Goal: Task Accomplishment & Management: Complete application form

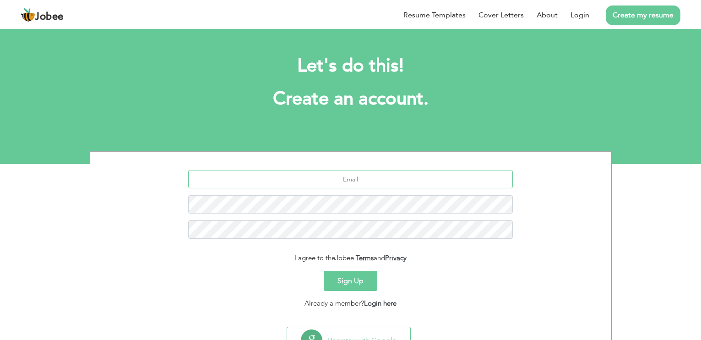
click at [355, 179] on input "text" at bounding box center [350, 179] width 324 height 18
type input "[EMAIL_ADDRESS][DOMAIN_NAME]"
click at [579, 16] on link "Login" at bounding box center [579, 15] width 19 height 11
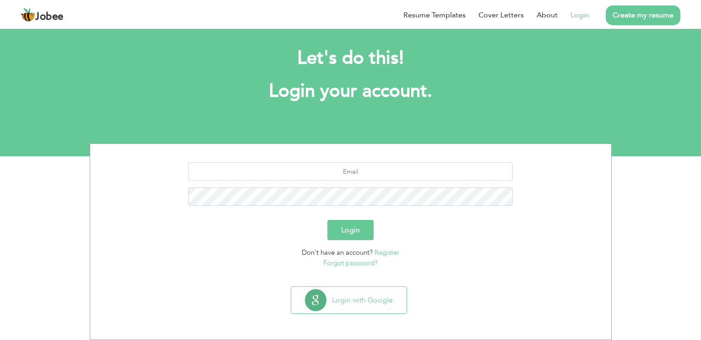
scroll to position [8, 0]
click at [348, 173] on input "text" at bounding box center [350, 171] width 324 height 18
type input "[EMAIL_ADDRESS][DOMAIN_NAME]"
click at [327, 220] on button "Login" at bounding box center [350, 230] width 46 height 20
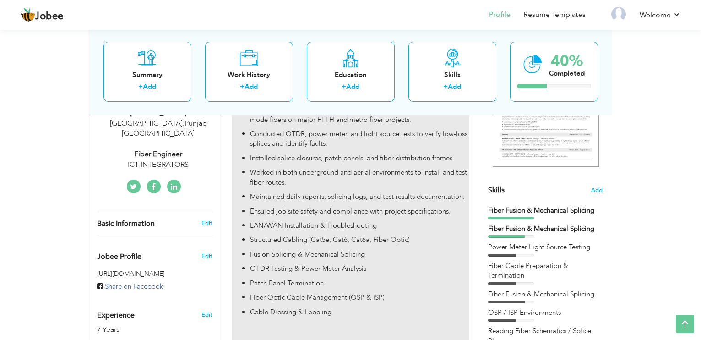
scroll to position [183, 0]
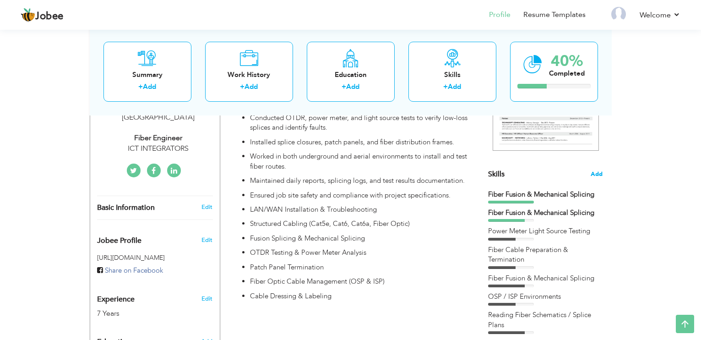
click at [599, 171] on span "Add" at bounding box center [596, 174] width 12 height 9
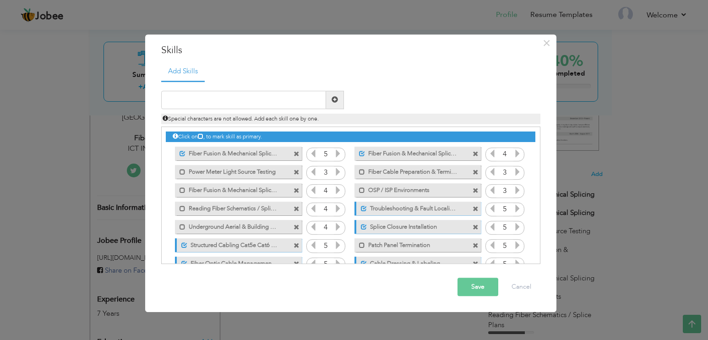
click at [296, 153] on span at bounding box center [296, 154] width 6 height 6
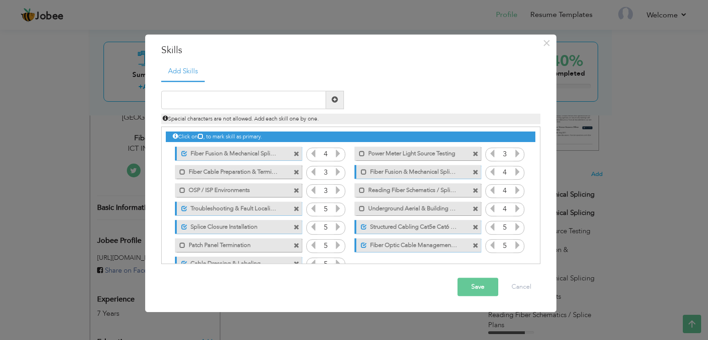
click at [480, 289] on button "Save" at bounding box center [477, 286] width 41 height 18
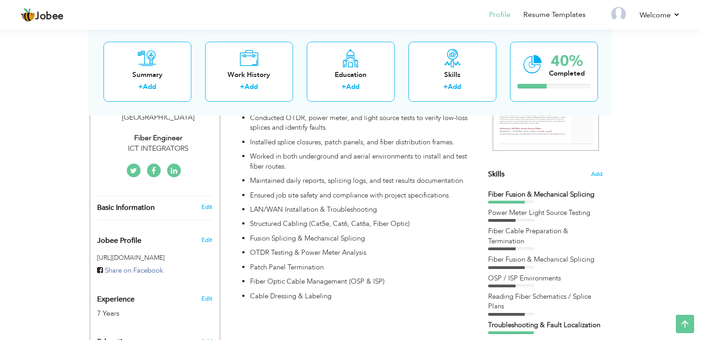
click at [500, 173] on span "Skills" at bounding box center [496, 174] width 16 height 10
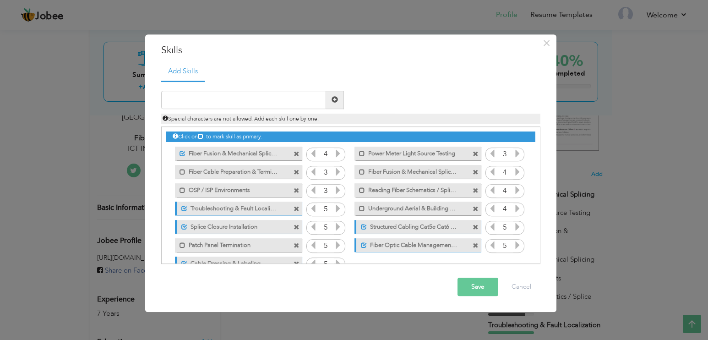
click at [518, 154] on icon at bounding box center [517, 153] width 8 height 8
click at [336, 190] on icon at bounding box center [338, 190] width 8 height 8
click at [491, 191] on icon at bounding box center [492, 190] width 8 height 8
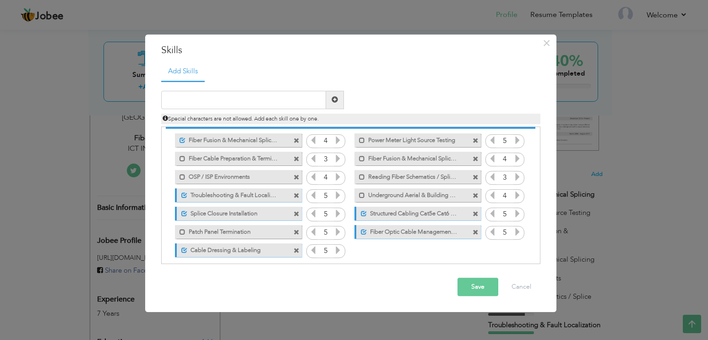
scroll to position [21, 0]
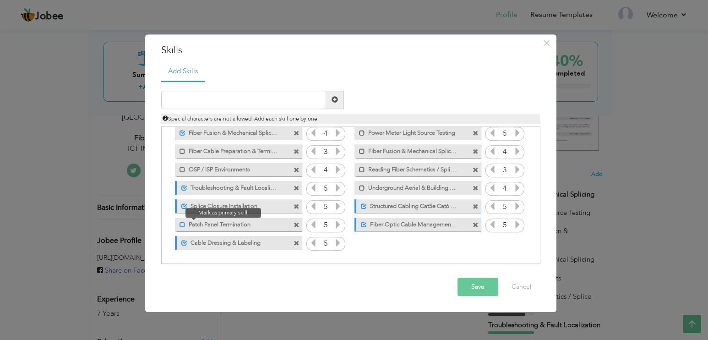
click at [184, 225] on span at bounding box center [182, 224] width 6 height 6
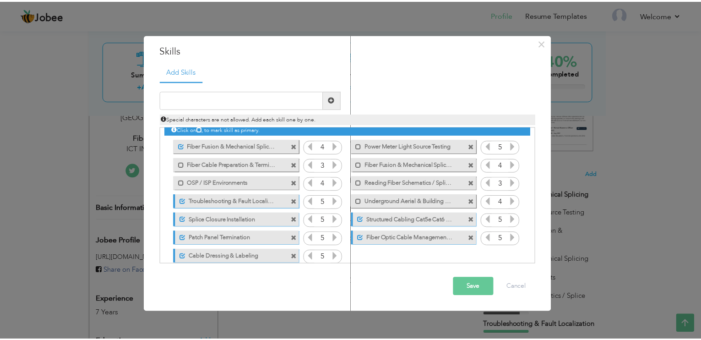
scroll to position [0, 0]
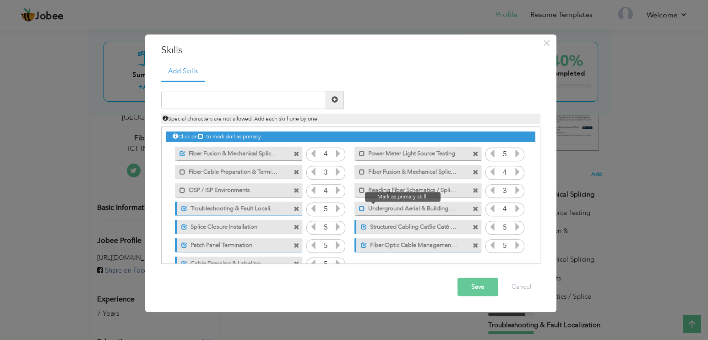
click at [360, 206] on span at bounding box center [362, 208] width 6 height 6
click at [516, 209] on icon at bounding box center [517, 208] width 8 height 8
click at [476, 287] on button "Save" at bounding box center [477, 286] width 41 height 18
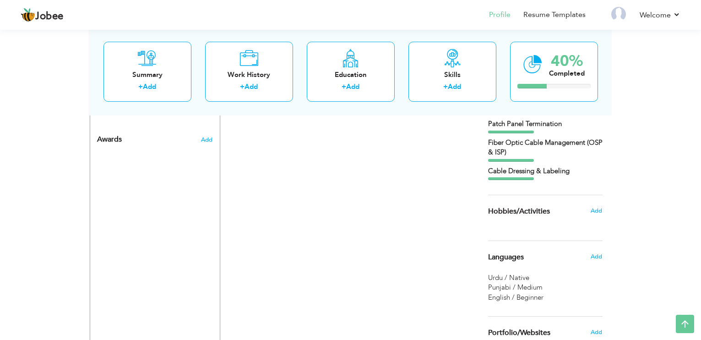
scroll to position [484, 0]
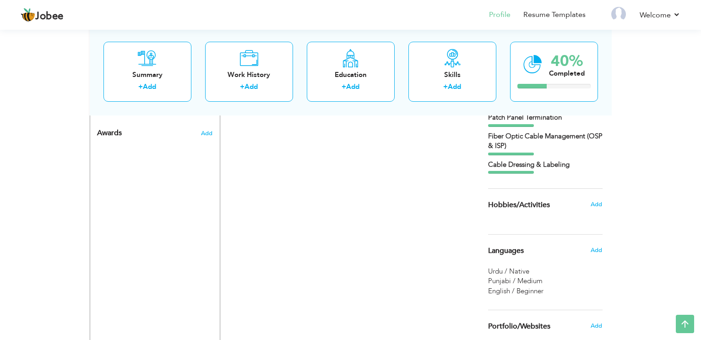
click at [602, 204] on div "Add" at bounding box center [599, 203] width 22 height 17
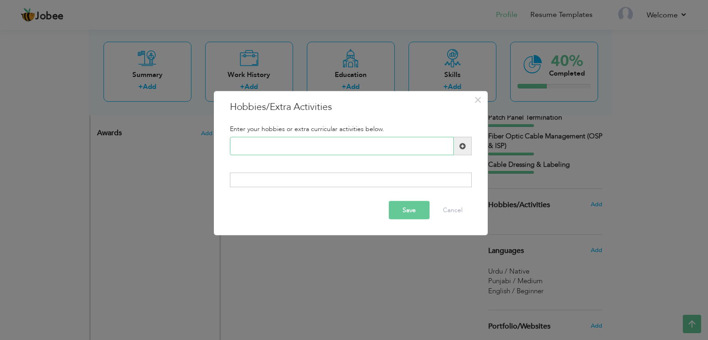
click at [432, 146] on input "text" at bounding box center [342, 146] width 224 height 18
click at [397, 153] on input "text" at bounding box center [342, 146] width 224 height 18
type input "Watching Movies"
click at [461, 146] on span at bounding box center [462, 145] width 6 height 6
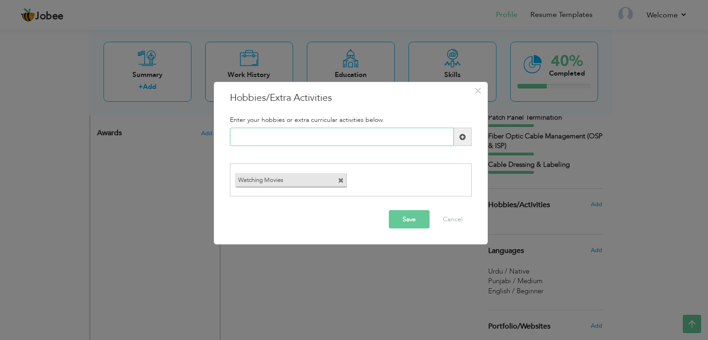
click at [337, 143] on input "text" at bounding box center [342, 137] width 224 height 18
type input "Playing Cricket"
click at [462, 137] on span at bounding box center [462, 136] width 6 height 6
click at [322, 141] on input "text" at bounding box center [342, 137] width 224 height 18
type input "Long Drive"
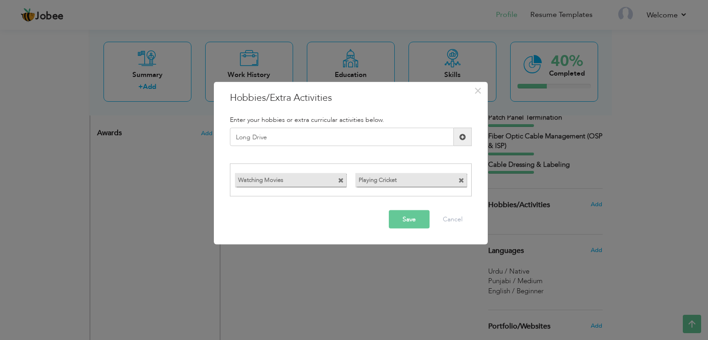
click at [464, 138] on span at bounding box center [462, 136] width 6 height 6
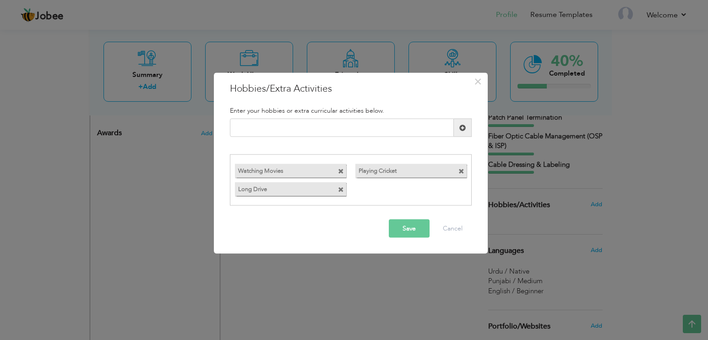
click at [409, 231] on button "Save" at bounding box center [409, 228] width 41 height 18
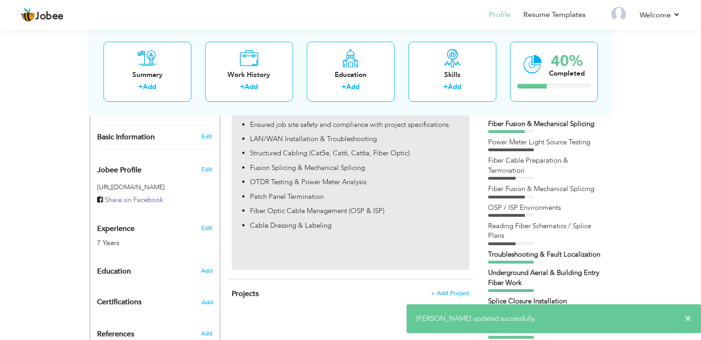
scroll to position [270, 0]
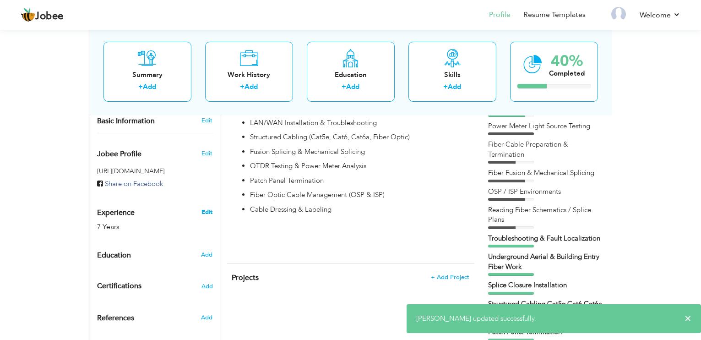
click at [208, 208] on link "Edit" at bounding box center [206, 212] width 11 height 8
type input "Tayyab"
type input "Tariq"
type input "03234422549"
select select "number:166"
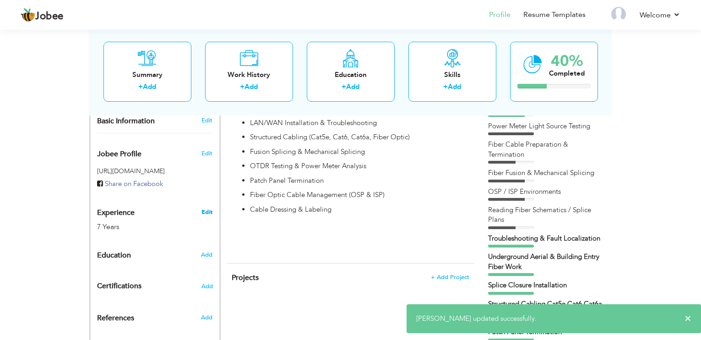
type input "[GEOGRAPHIC_DATA]"
select select "number:9"
type input "ICT INTEGRATORS"
type input "Fiber Engineer"
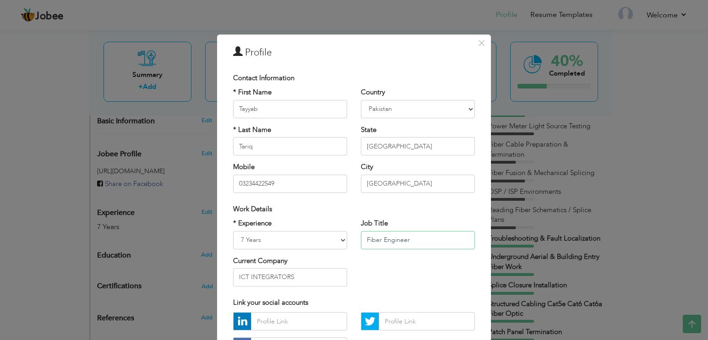
click at [418, 238] on input "Fiber Engineer" at bounding box center [418, 240] width 114 height 18
drag, startPoint x: 412, startPoint y: 242, endPoint x: 341, endPoint y: 232, distance: 72.1
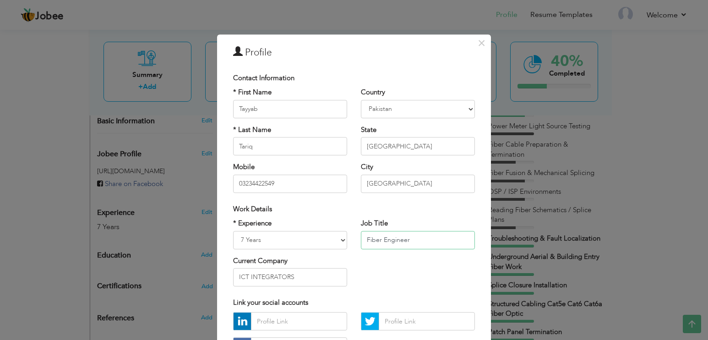
click at [341, 232] on div "* Experience Entry Level Less than 1 Year 1 Year 2 Years 3 Years 4 Years 5 Year…" at bounding box center [353, 255] width 255 height 75
click at [435, 265] on div "* Experience Entry Level Less than 1 Year 1 Year 2 Years 3 Years 4 Years 5 Year…" at bounding box center [353, 255] width 255 height 75
click at [479, 44] on span "×" at bounding box center [481, 43] width 8 height 16
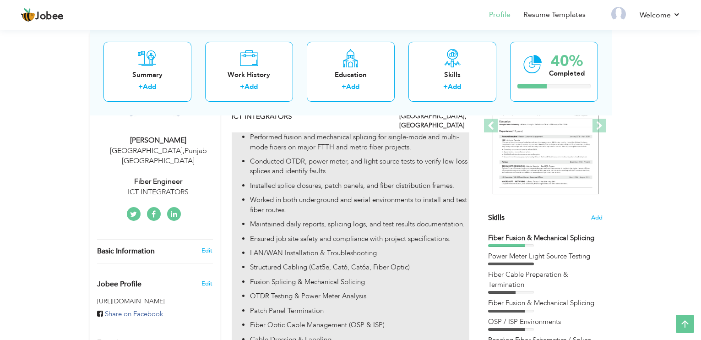
scroll to position [41, 0]
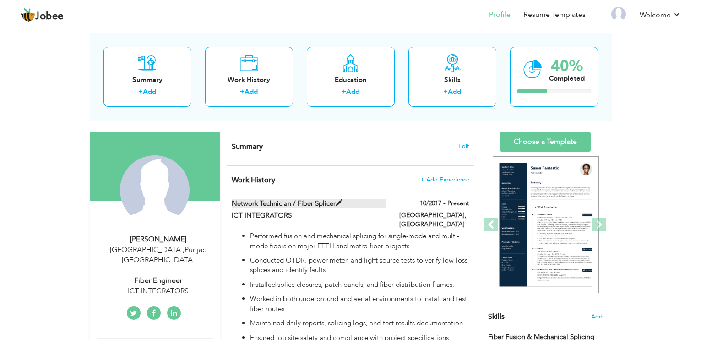
click at [340, 201] on span at bounding box center [338, 203] width 7 height 7
type input "Network Technician / Fiber Splicer"
type input "ICT INTEGRATORS"
type input "10/2017"
type input "[GEOGRAPHIC_DATA]"
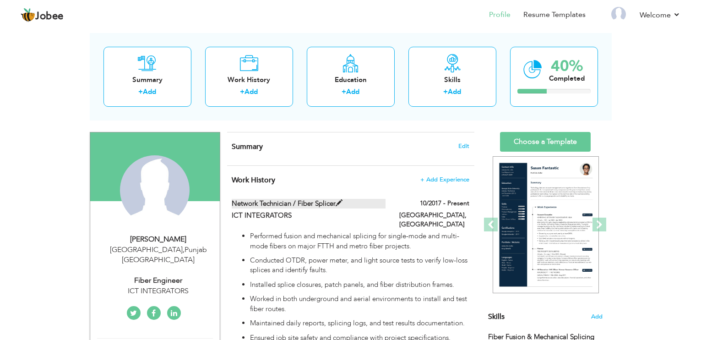
type input "[GEOGRAPHIC_DATA]"
checkbox input "true"
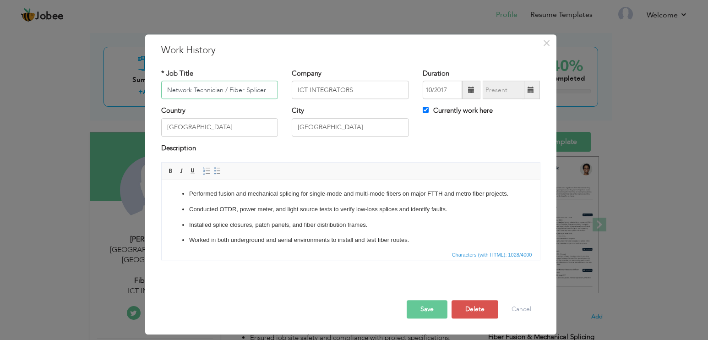
drag, startPoint x: 272, startPoint y: 90, endPoint x: 155, endPoint y: 84, distance: 116.8
click at [155, 84] on div "* Job Title Network Technician / Fiber Splicer" at bounding box center [219, 87] width 131 height 37
click at [384, 145] on div "Description" at bounding box center [350, 149] width 379 height 12
click at [524, 305] on button "Cancel" at bounding box center [521, 309] width 38 height 18
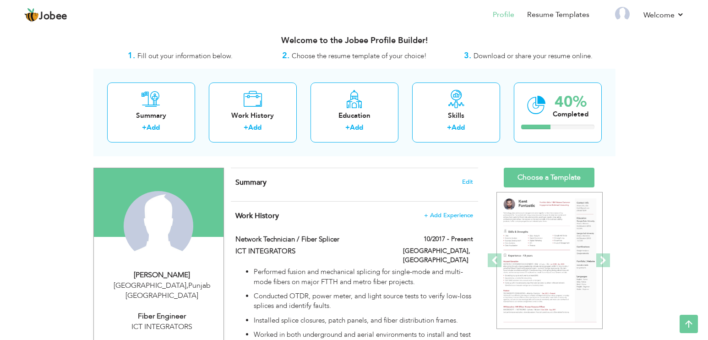
scroll to position [0, 0]
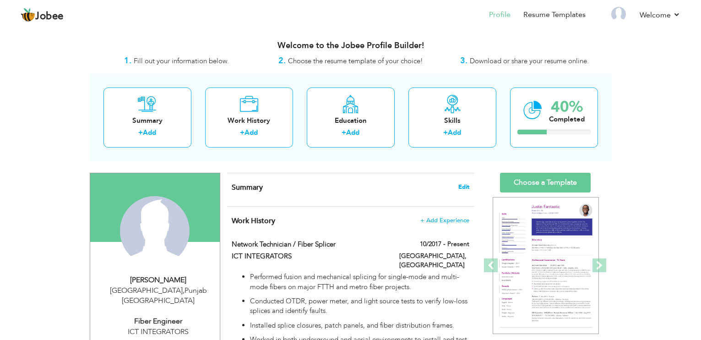
click at [461, 185] on span "Edit" at bounding box center [463, 187] width 11 height 6
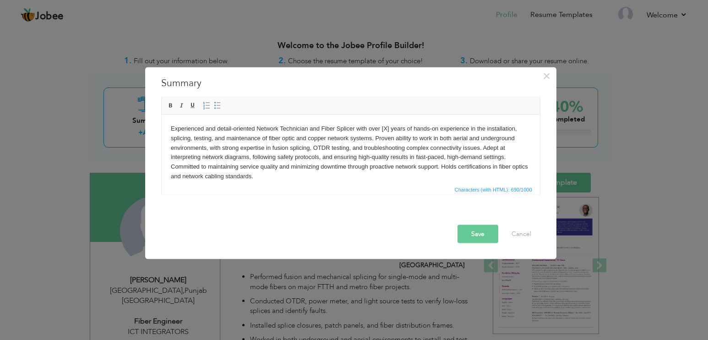
click at [389, 129] on body "Experienced and detail-oriented Network Technician and Fiber Splicer with over …" at bounding box center [350, 152] width 360 height 57
click at [395, 138] on body "Experienced and detail-oriented Network Technician and Fiber Splicer with over …" at bounding box center [350, 152] width 360 height 57
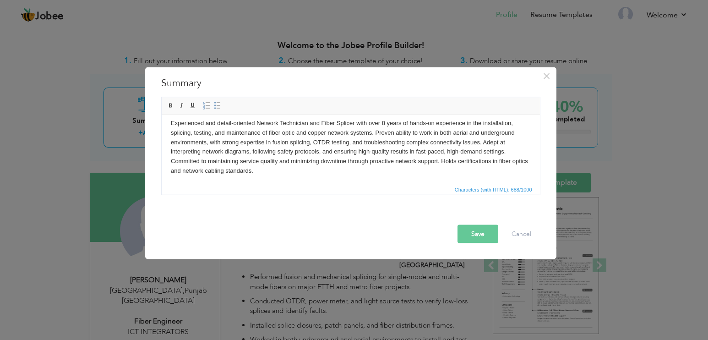
scroll to position [7, 0]
click at [349, 140] on body "Experienced and detail-oriented Network Technician and Fiber Splicer with over …" at bounding box center [350, 145] width 360 height 57
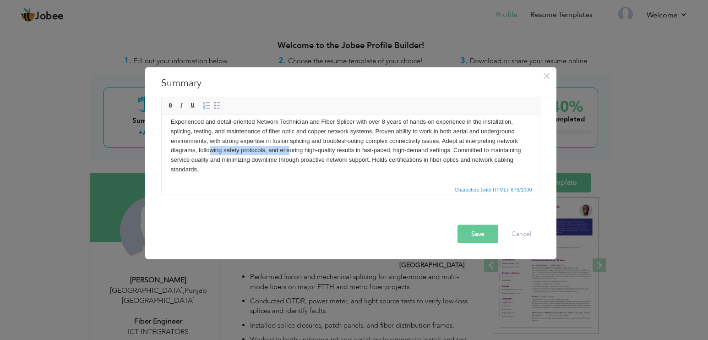
drag, startPoint x: 207, startPoint y: 150, endPoint x: 290, endPoint y: 152, distance: 82.4
click at [290, 152] on body "Experienced and detail-oriented Network Technician and Fiber Splicer with over …" at bounding box center [350, 145] width 360 height 57
click at [278, 166] on body "Experienced and detail-oriented Network Technician and Fiber Splicer with over …" at bounding box center [350, 145] width 360 height 57
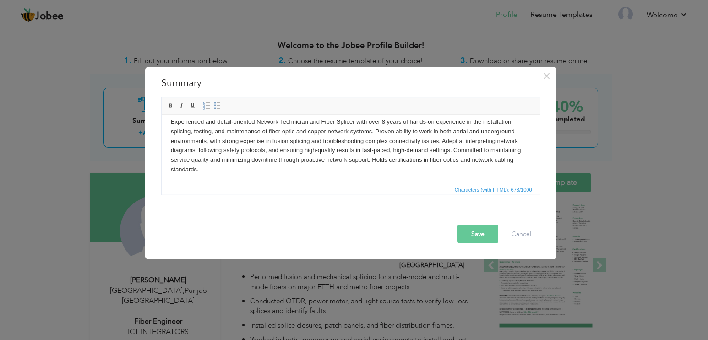
click at [471, 235] on button "Save" at bounding box center [477, 234] width 41 height 18
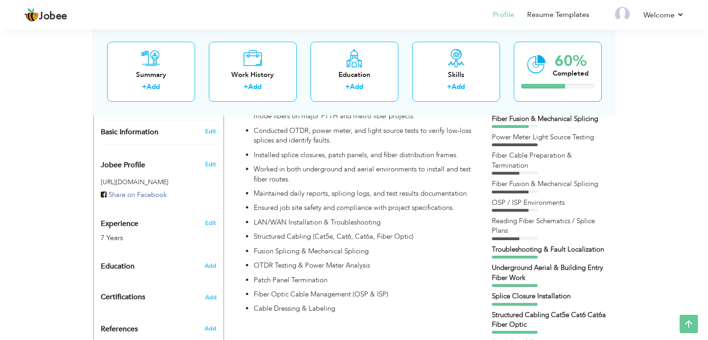
scroll to position [275, 0]
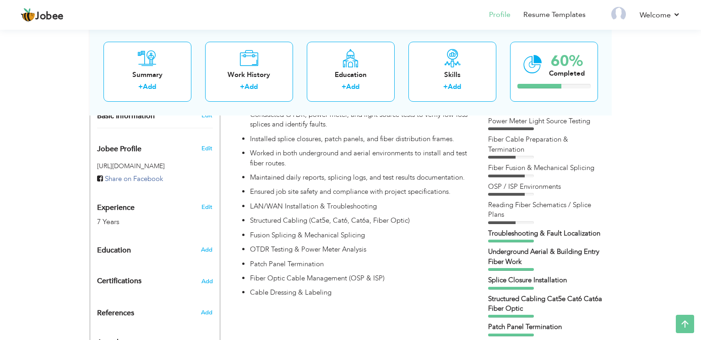
click at [403, 201] on ul "Performed fusion and mechanical splicing for single-mode and multi-mode fibers …" at bounding box center [350, 211] width 237 height 251
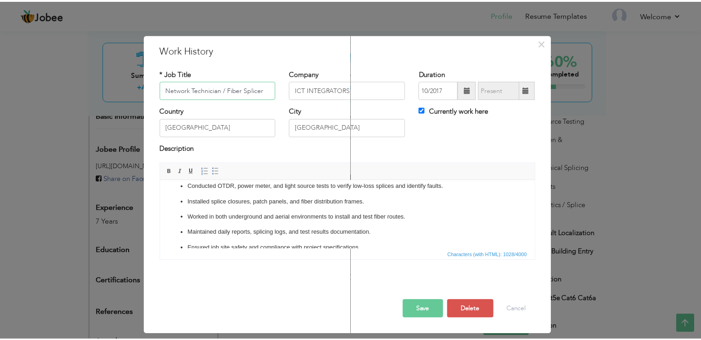
scroll to position [0, 0]
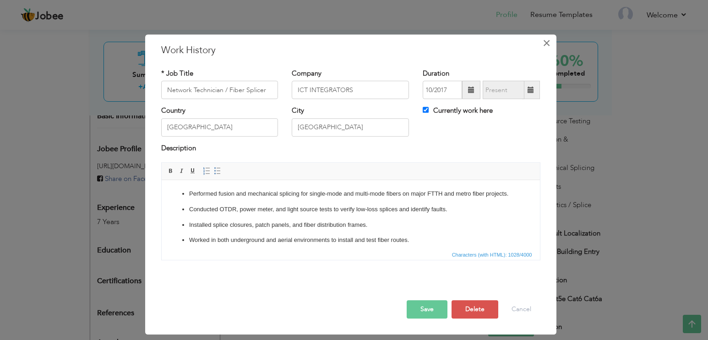
click at [545, 47] on span "×" at bounding box center [546, 43] width 8 height 16
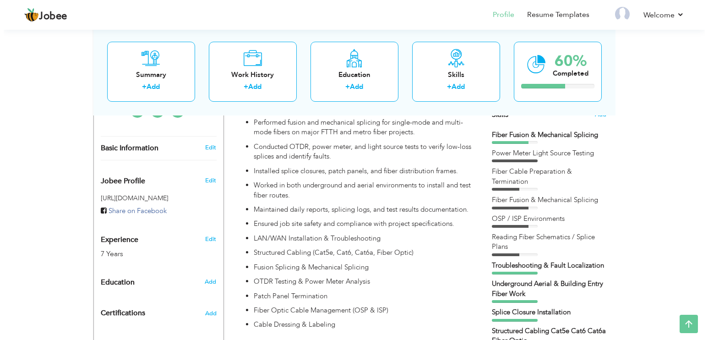
scroll to position [229, 0]
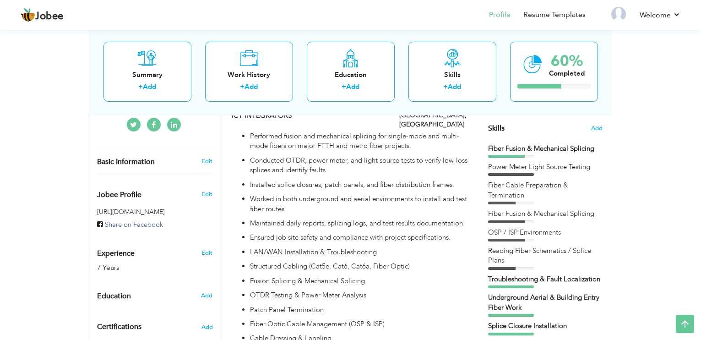
click at [496, 127] on span "Skills" at bounding box center [496, 128] width 16 height 10
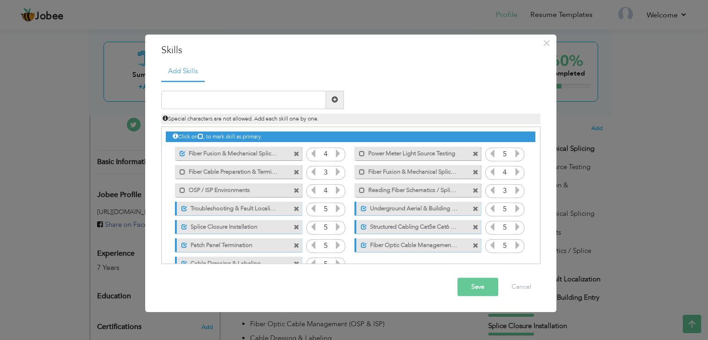
click at [438, 153] on label "Power Meter Light Source Testing" at bounding box center [411, 151] width 92 height 11
click at [376, 168] on label "Fiber Fusion & Mechanical Splicing" at bounding box center [411, 170] width 92 height 11
click at [383, 195] on div "Mark as primary skill." at bounding box center [417, 190] width 126 height 14
click at [378, 189] on label "Reading Fiber Schematics / Splice Plans" at bounding box center [411, 188] width 92 height 11
click at [270, 191] on label "OSP / ISP Environments" at bounding box center [231, 188] width 92 height 11
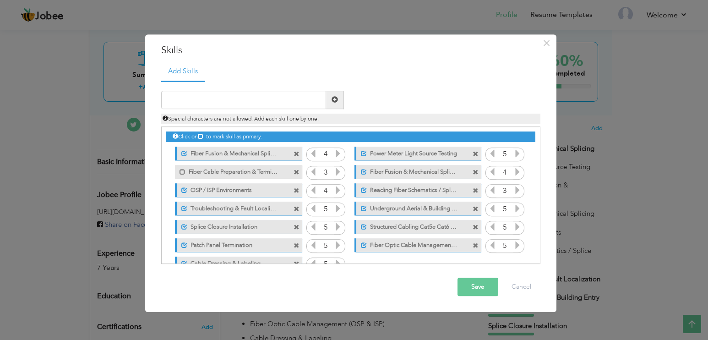
click at [256, 172] on label "Fiber Cable Preparation & Termination" at bounding box center [231, 170] width 92 height 11
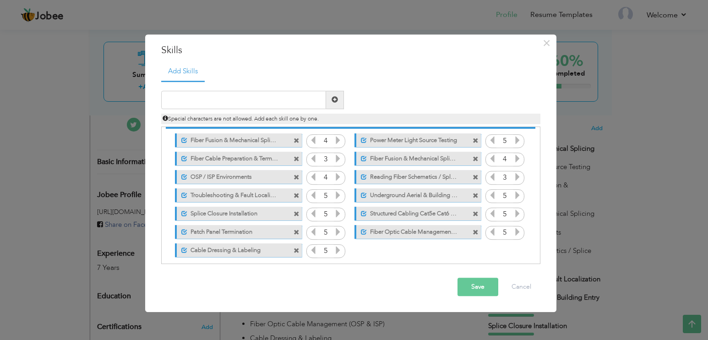
scroll to position [21, 0]
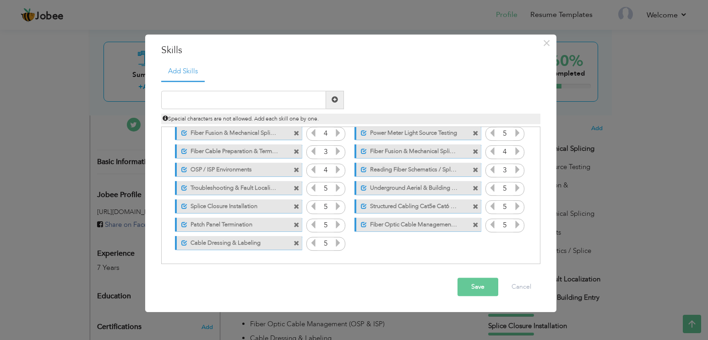
click at [478, 286] on button "Save" at bounding box center [477, 286] width 41 height 18
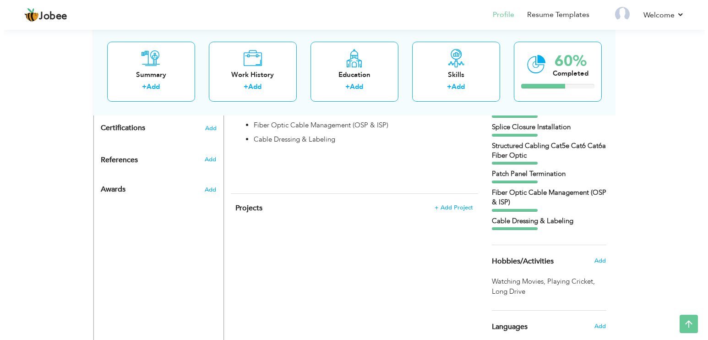
scroll to position [412, 0]
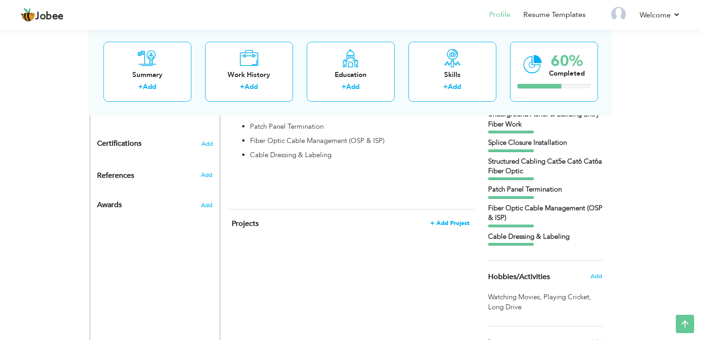
click at [453, 222] on span "+ Add Project" at bounding box center [449, 223] width 39 height 6
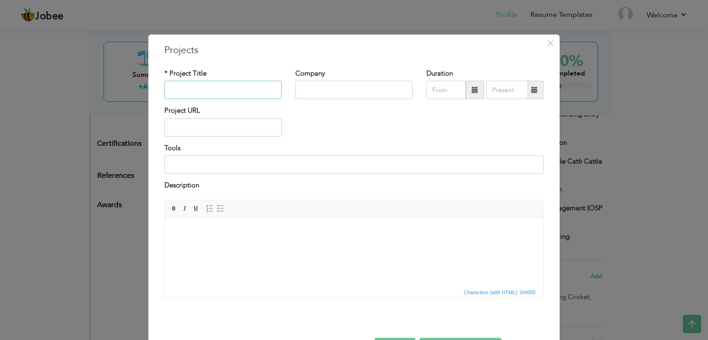
click at [209, 85] on input "text" at bounding box center [222, 90] width 117 height 18
paste input "[PERSON_NAME][GEOGRAPHIC_DATA]"
type input "[PERSON_NAME][GEOGRAPHIC_DATA]"
click at [313, 85] on input "text" at bounding box center [353, 90] width 117 height 18
type input "ICT INTEGRATORS"
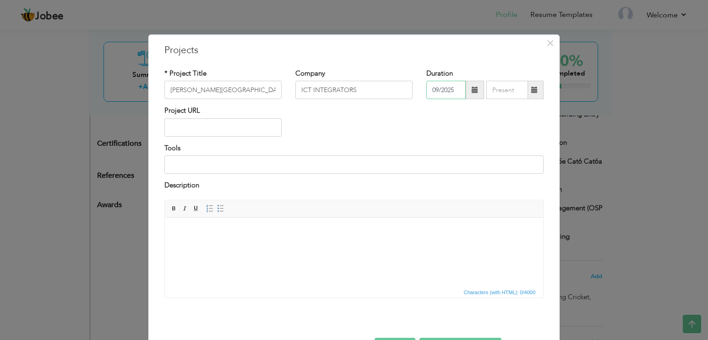
click at [438, 89] on input "09/2025" at bounding box center [445, 90] width 39 height 18
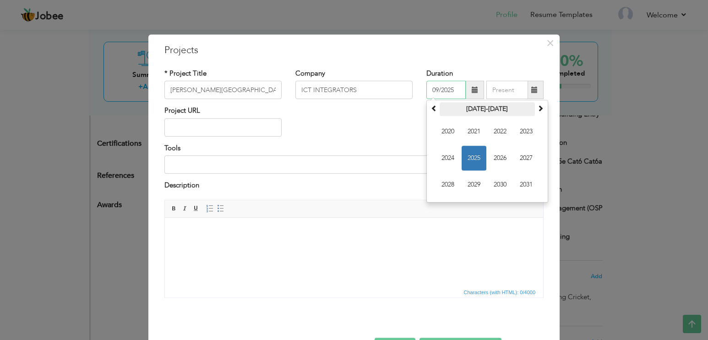
click at [486, 104] on th "[DATE]-[DATE]" at bounding box center [486, 110] width 95 height 14
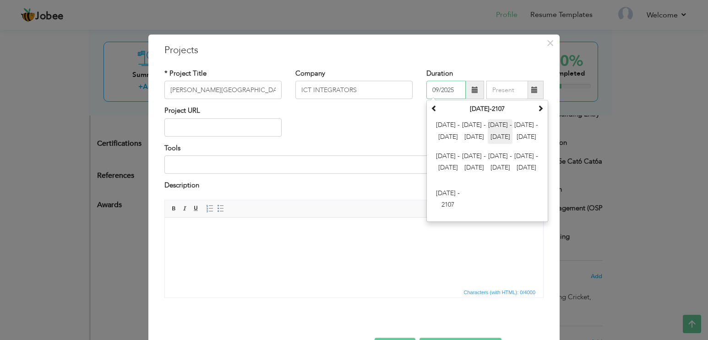
click at [495, 125] on span "[DATE] - [DATE]" at bounding box center [499, 131] width 25 height 25
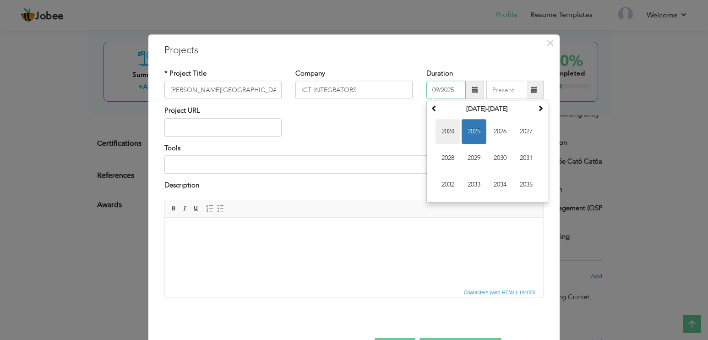
click at [443, 135] on span "2024" at bounding box center [447, 131] width 25 height 25
click at [527, 156] on span "Aug" at bounding box center [525, 158] width 25 height 25
type input "08/2024"
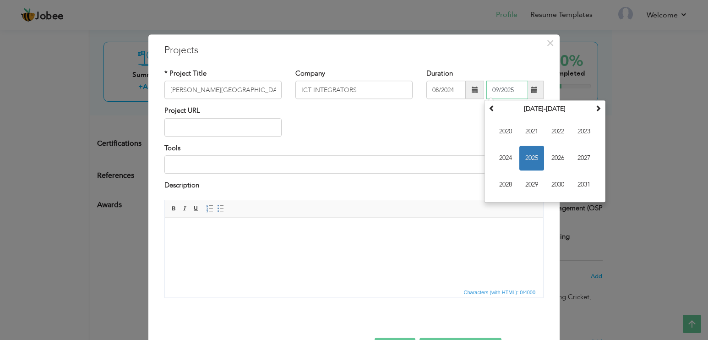
click at [496, 90] on input "09/2025" at bounding box center [507, 90] width 42 height 18
click at [525, 156] on span "2025" at bounding box center [531, 158] width 25 height 25
click at [526, 133] on span "Feb" at bounding box center [531, 131] width 25 height 25
type input "02/2025"
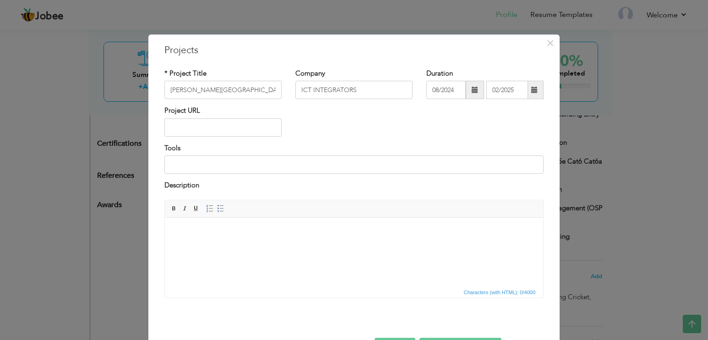
click at [454, 125] on div "Project URL" at bounding box center [353, 124] width 393 height 37
click at [220, 124] on input "text" at bounding box center [222, 127] width 117 height 18
click at [220, 165] on input at bounding box center [353, 164] width 379 height 18
click at [298, 232] on body at bounding box center [354, 231] width 360 height 10
click at [365, 163] on input at bounding box center [353, 164] width 379 height 18
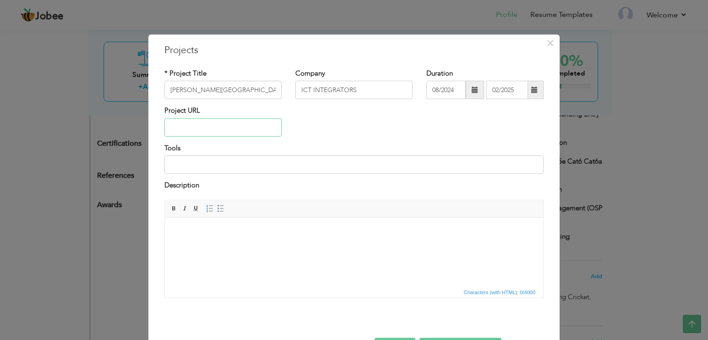
drag, startPoint x: 231, startPoint y: 131, endPoint x: 223, endPoint y: 148, distance: 18.6
click at [231, 131] on input "text" at bounding box center [222, 127] width 117 height 18
click at [216, 161] on input at bounding box center [353, 164] width 379 height 18
click at [216, 242] on html at bounding box center [354, 231] width 378 height 28
paste body
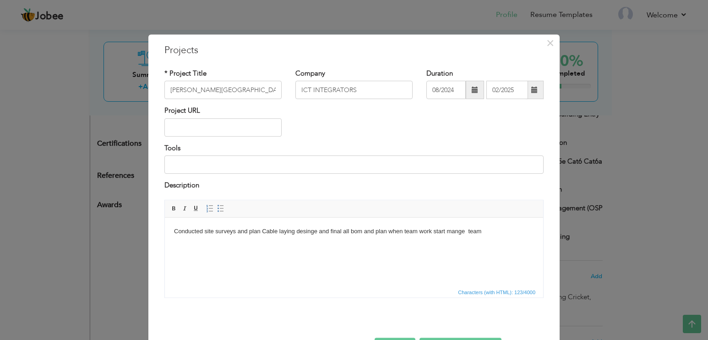
drag, startPoint x: 503, startPoint y: 235, endPoint x: 310, endPoint y: 432, distance: 276.4
click at [165, 217] on html "Conducted site surveys and plan Cable laying desinge and final all bom and plan…" at bounding box center [354, 231] width 378 height 28
click at [264, 245] on html at bounding box center [354, 231] width 378 height 28
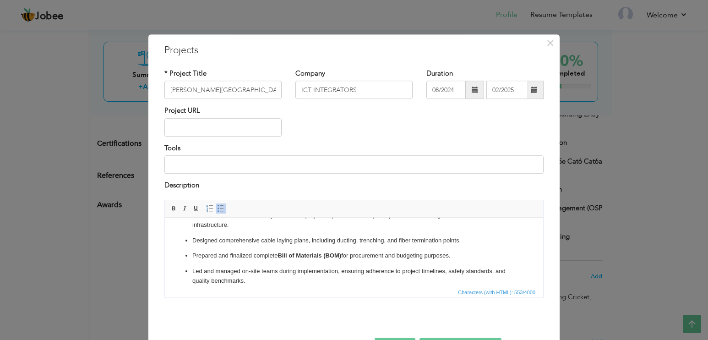
scroll to position [25, 0]
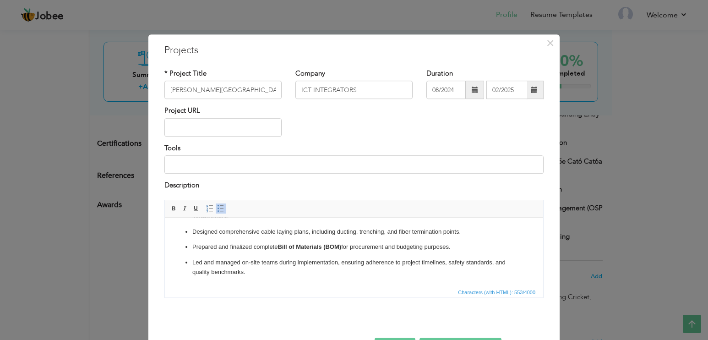
drag, startPoint x: 342, startPoint y: 244, endPoint x: 346, endPoint y: 251, distance: 7.6
click at [342, 243] on p "Prepared and finalized complete Bill of Materials (BOM) for procurement and bud…" at bounding box center [353, 247] width 323 height 10
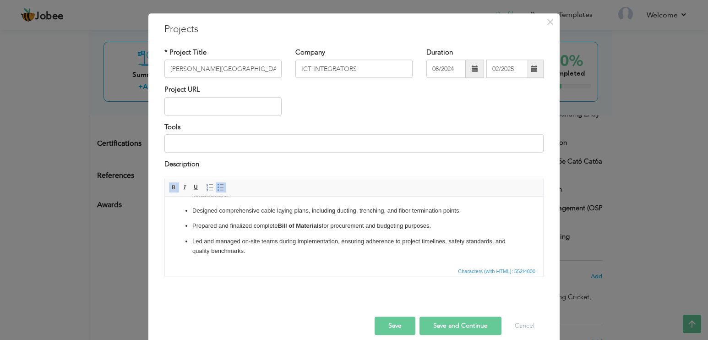
scroll to position [32, 0]
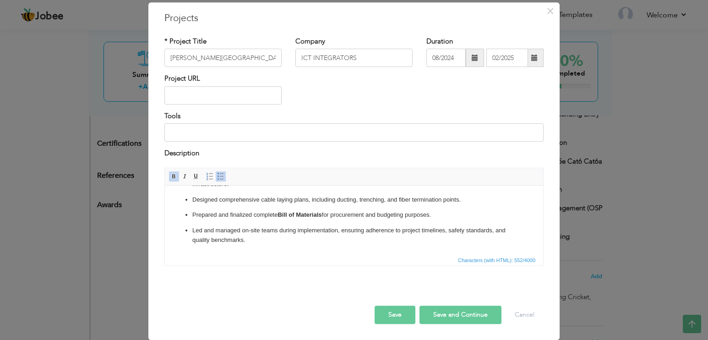
click at [447, 311] on button "Save and Continue" at bounding box center [460, 314] width 82 height 18
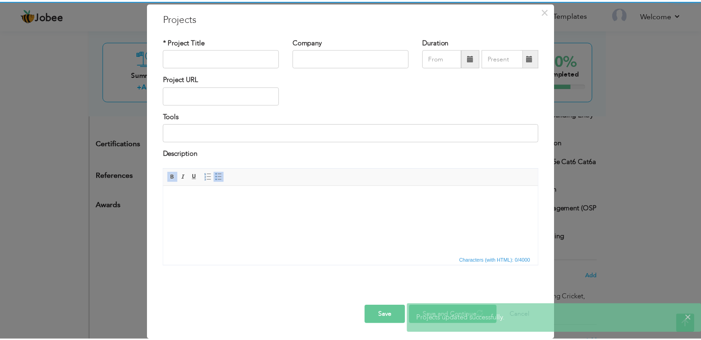
scroll to position [0, 0]
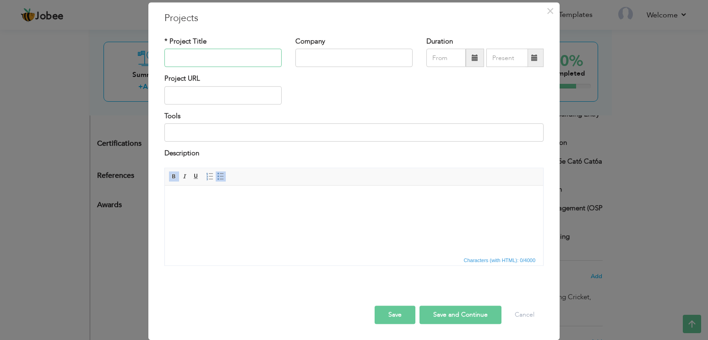
click at [226, 58] on input "text" at bounding box center [222, 58] width 117 height 18
paste input "INTECH Process Automation"
type input "INTECH Process Automation"
click at [337, 57] on input "text" at bounding box center [353, 58] width 117 height 18
type input "i"
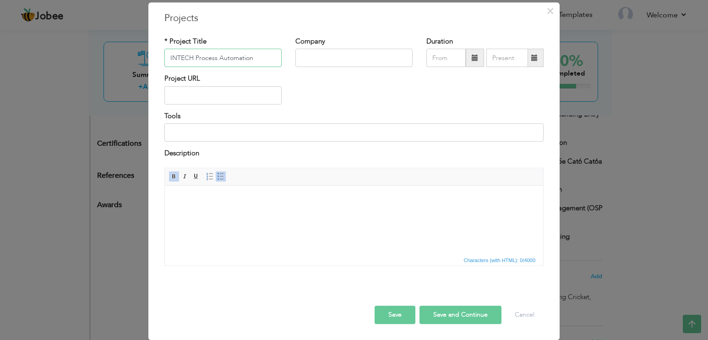
drag, startPoint x: 268, startPoint y: 57, endPoint x: 159, endPoint y: 55, distance: 108.9
click at [159, 55] on div "* Project Title INTECH Process Automation" at bounding box center [222, 55] width 131 height 37
click at [339, 53] on input "text" at bounding box center [353, 58] width 117 height 18
paste input "INTECH Process Automation"
type input "INTECH Process Automation"
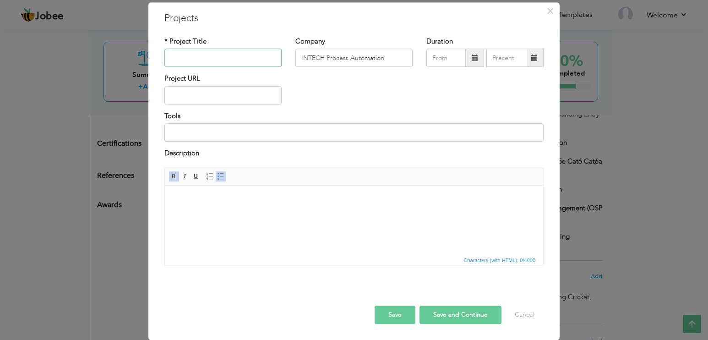
click at [229, 59] on input "text" at bounding box center [222, 58] width 117 height 18
click at [204, 51] on input "text" at bounding box center [222, 58] width 117 height 18
paste input "IP Surveillance Engineer"
type input "IP Surveillance"
click at [228, 210] on html at bounding box center [354, 199] width 378 height 28
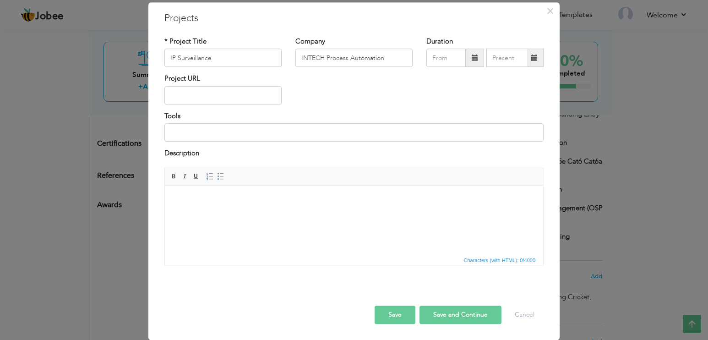
click at [228, 210] on html at bounding box center [354, 199] width 378 height 28
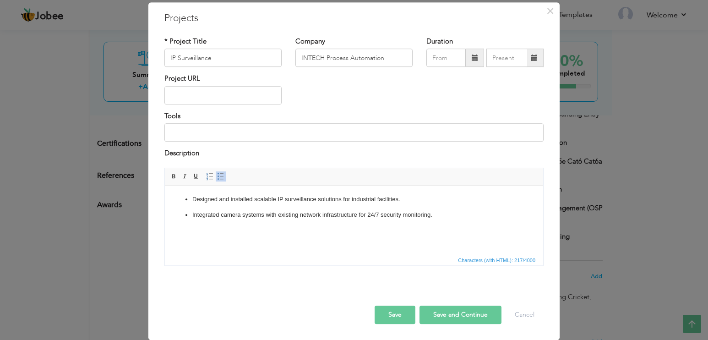
click at [231, 198] on p "Designed and installed scalable IP surveillance solutions for industrial facili…" at bounding box center [353, 199] width 323 height 10
click at [405, 313] on button "Save" at bounding box center [394, 314] width 41 height 18
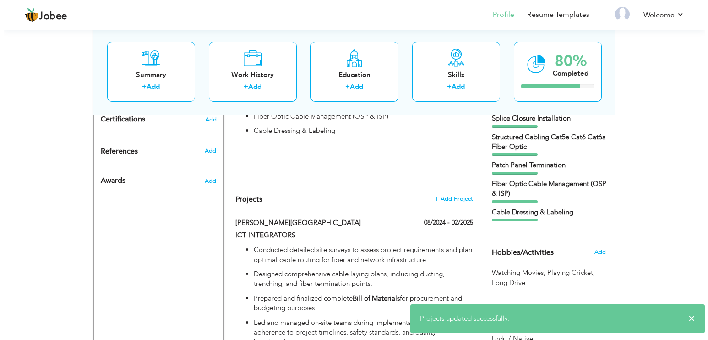
scroll to position [482, 0]
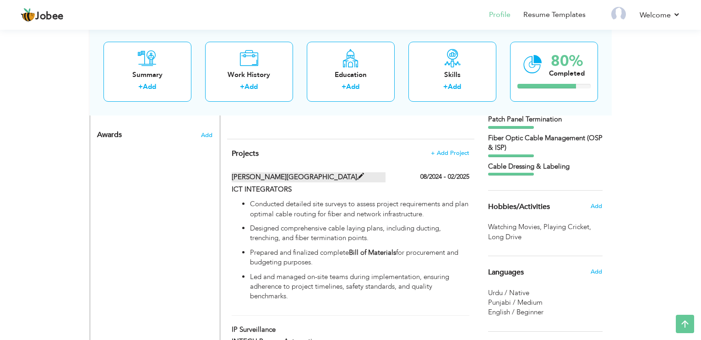
click at [357, 177] on span at bounding box center [360, 176] width 7 height 7
type input "[PERSON_NAME][GEOGRAPHIC_DATA]"
type input "ICT INTEGRATORS"
type input "08/2024"
type input "02/2025"
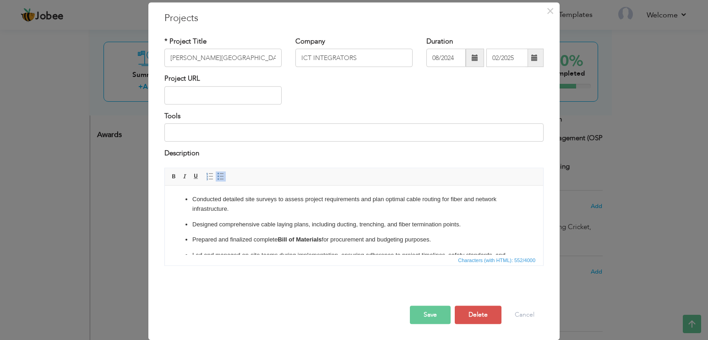
scroll to position [0, 0]
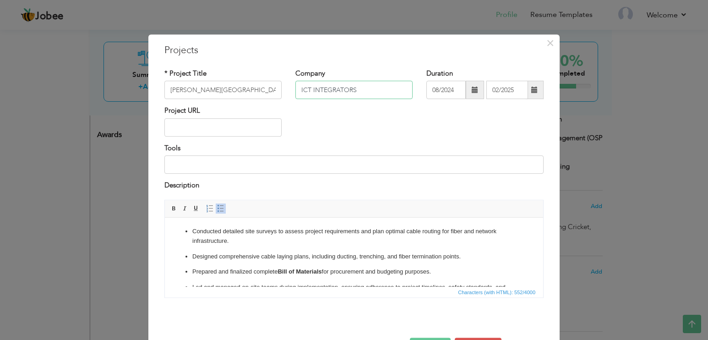
drag, startPoint x: 373, startPoint y: 89, endPoint x: 294, endPoint y: 85, distance: 79.3
click at [295, 85] on input "ICT INTEGRATORS" at bounding box center [353, 90] width 117 height 18
drag, startPoint x: 256, startPoint y: 89, endPoint x: 150, endPoint y: 94, distance: 106.3
click at [150, 94] on div "× Projects * Project Title King Abdullah University Company ICT INTEGRATORS Dur…" at bounding box center [353, 202] width 411 height 337
drag, startPoint x: 367, startPoint y: 88, endPoint x: 260, endPoint y: 88, distance: 107.1
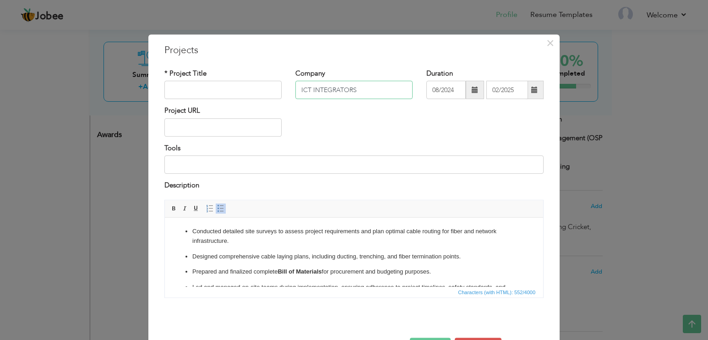
click at [260, 88] on div "* Project Title Company ICT INTEGRATORS Duration 08/2024 02/2025" at bounding box center [353, 87] width 393 height 37
paste input "[PERSON_NAME][GEOGRAPHIC_DATA]"
type input "[PERSON_NAME][GEOGRAPHIC_DATA]"
click at [217, 92] on input "text" at bounding box center [222, 90] width 117 height 18
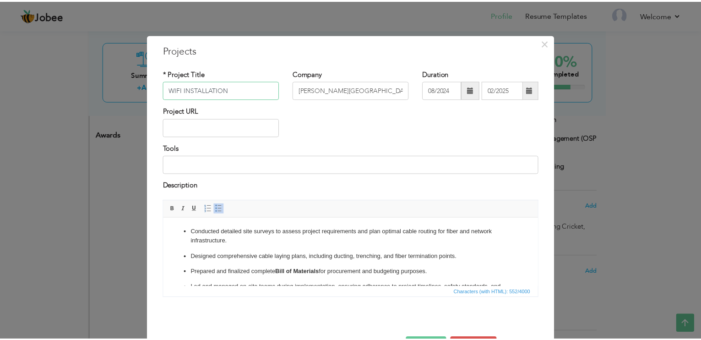
scroll to position [32, 0]
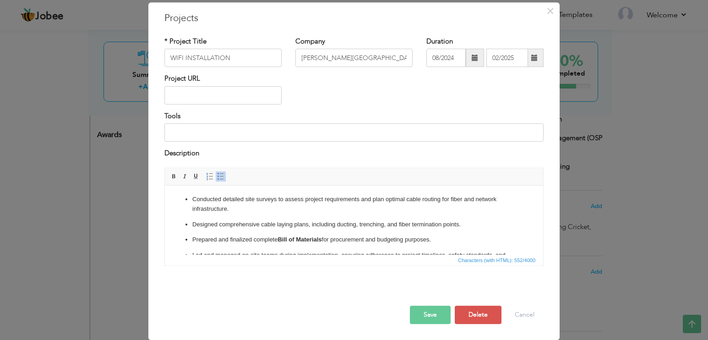
click at [438, 319] on button "Save" at bounding box center [430, 314] width 41 height 18
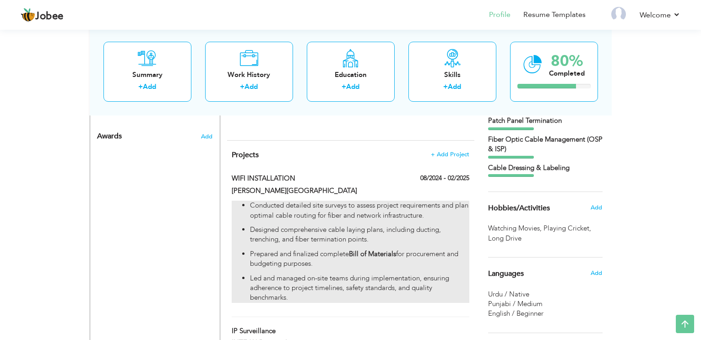
scroll to position [482, 0]
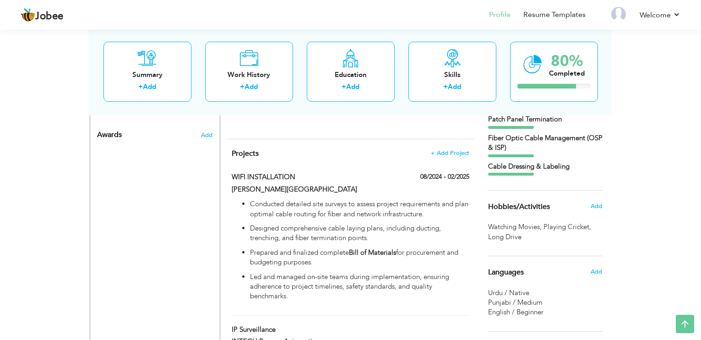
click at [454, 159] on div "Projects + Add Project WIFI INSTALLATION 08/2024 - 02/2025 WIFI INSTALLATION 08…" at bounding box center [350, 267] width 247 height 256
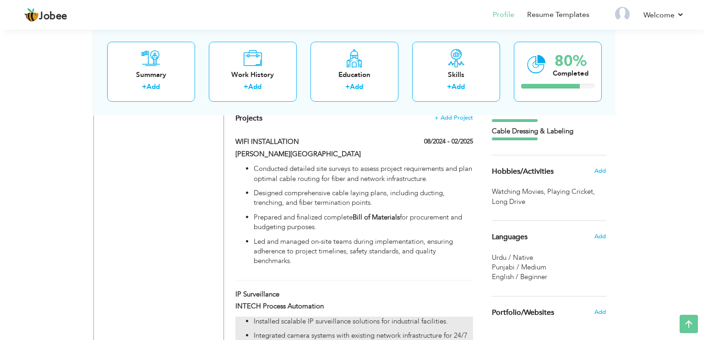
scroll to position [501, 0]
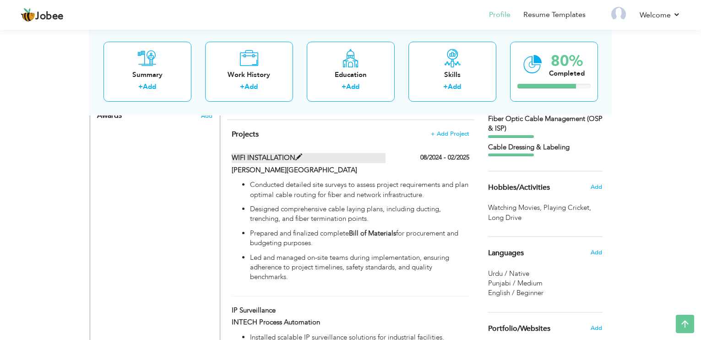
click at [297, 158] on span at bounding box center [298, 157] width 7 height 7
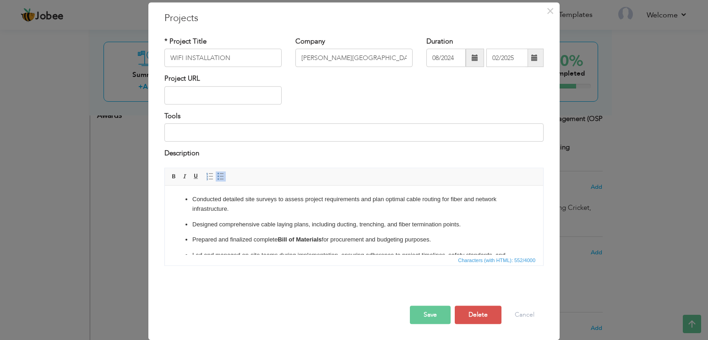
scroll to position [0, 0]
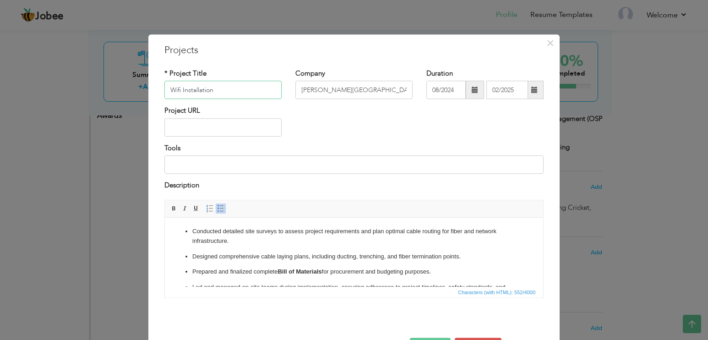
type input "Wifi Installation"
click at [410, 117] on div "Project URL" at bounding box center [353, 124] width 393 height 37
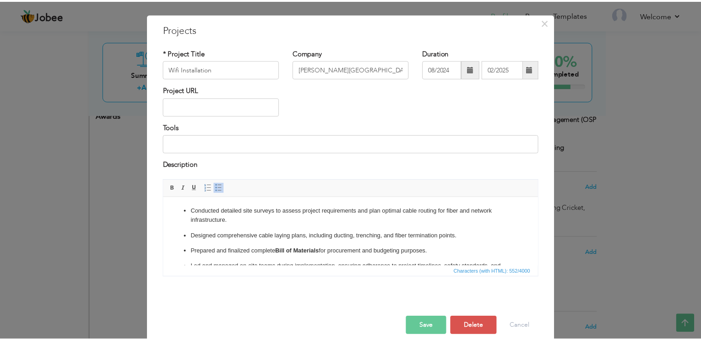
scroll to position [32, 0]
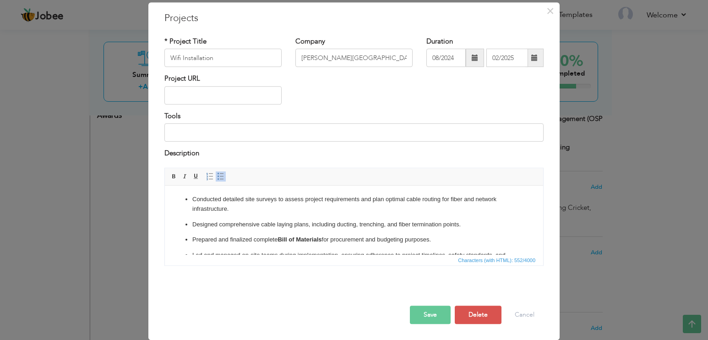
click at [438, 319] on button "Save" at bounding box center [430, 314] width 41 height 18
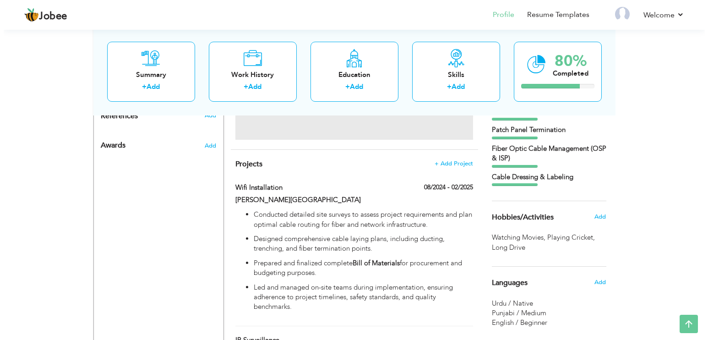
scroll to position [455, 0]
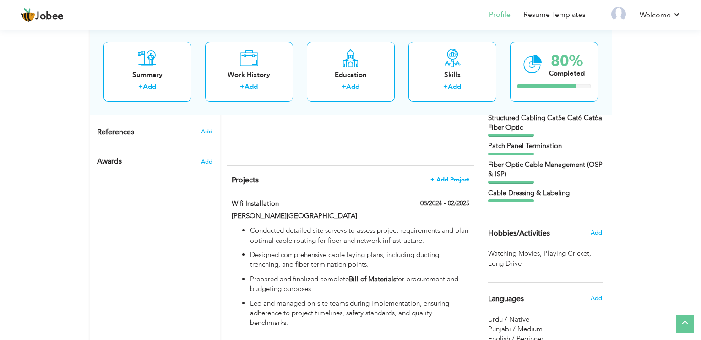
click at [448, 180] on span "+ Add Project" at bounding box center [449, 179] width 39 height 6
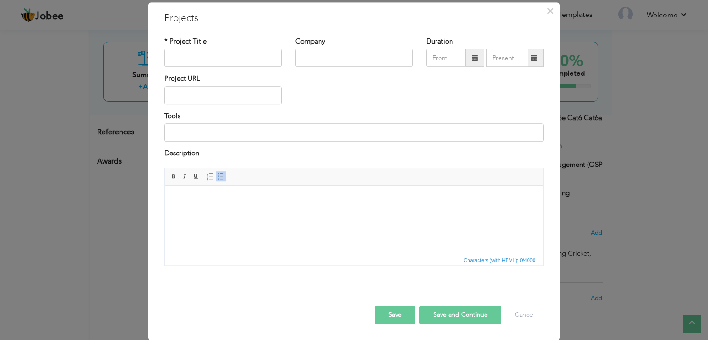
scroll to position [0, 0]
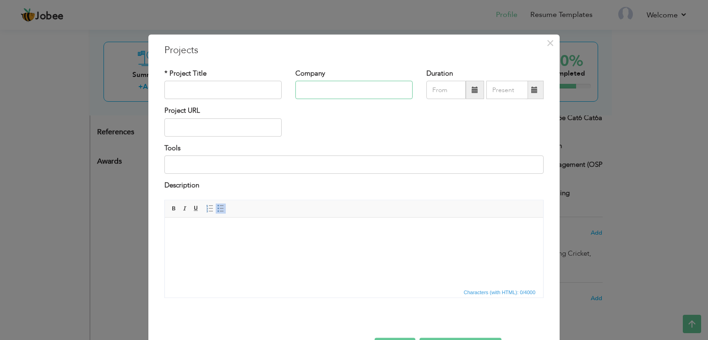
click at [370, 87] on input "text" at bounding box center [353, 90] width 117 height 18
paste input "Wateen Telecom"
type input "Wateen Telecom"
click at [263, 94] on input "text" at bounding box center [222, 90] width 117 height 18
click at [239, 90] on input "text" at bounding box center [222, 90] width 117 height 18
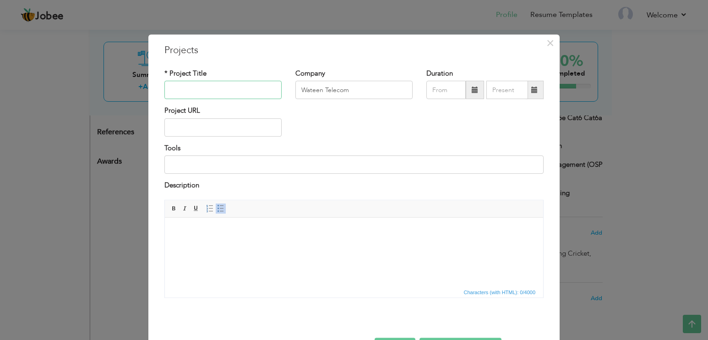
paste input "RUCKUS Deployment Engineer"
type input "RUCKUS Deployment Engineer"
click at [252, 233] on body at bounding box center [354, 231] width 360 height 10
click at [235, 245] on html at bounding box center [354, 231] width 378 height 28
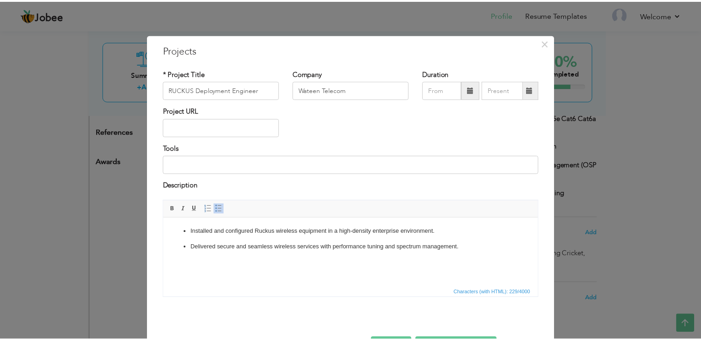
scroll to position [32, 0]
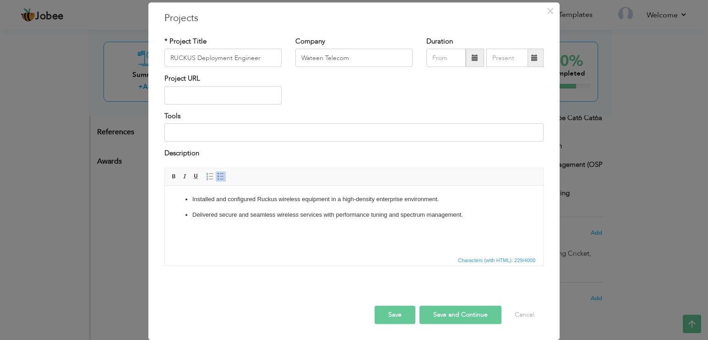
click at [456, 315] on button "Save and Continue" at bounding box center [460, 314] width 82 height 18
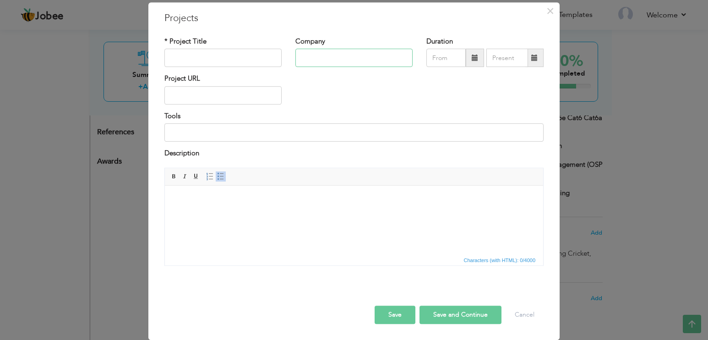
click at [319, 58] on input "text" at bounding box center [353, 58] width 117 height 18
paste input "Punjab College"
type input "Punjab College"
drag, startPoint x: 218, startPoint y: 54, endPoint x: 169, endPoint y: 89, distance: 60.1
click at [218, 54] on input "text" at bounding box center [222, 58] width 117 height 18
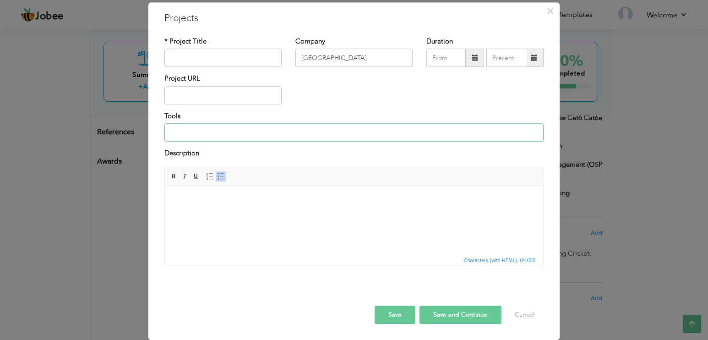
click at [363, 128] on input at bounding box center [353, 132] width 379 height 18
click at [546, 15] on span "×" at bounding box center [550, 11] width 8 height 16
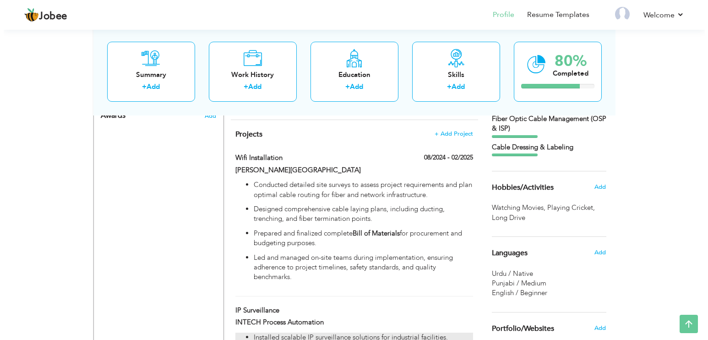
scroll to position [485, 0]
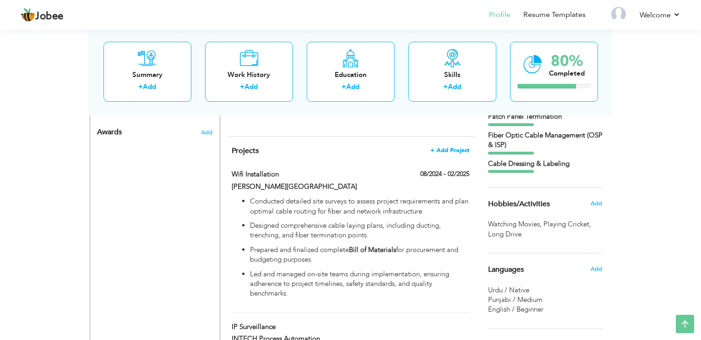
click at [443, 150] on span "+ Add Project" at bounding box center [449, 150] width 39 height 6
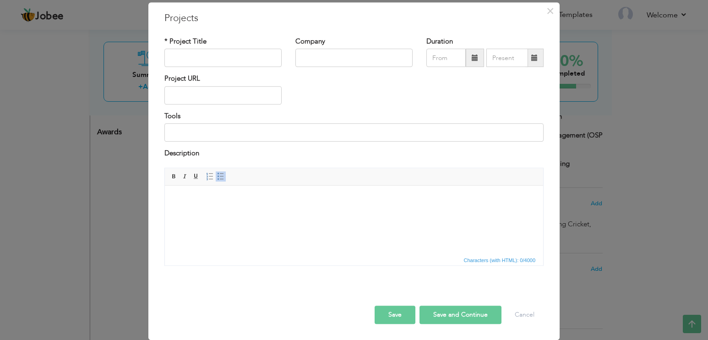
scroll to position [0, 0]
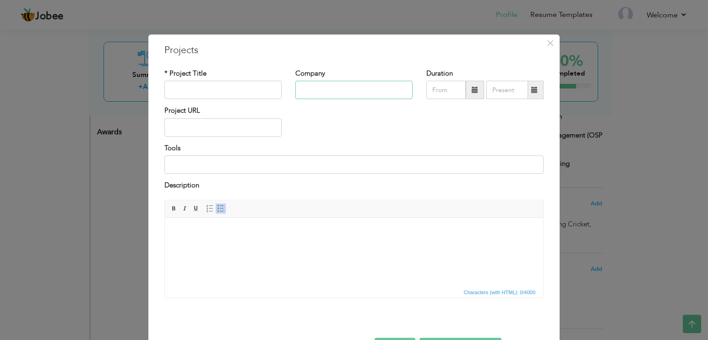
click at [346, 84] on input "text" at bounding box center [353, 90] width 117 height 18
click at [317, 86] on input "text" at bounding box center [353, 90] width 117 height 18
paste input "Style Textile"
type input "Style Textile"
click at [239, 93] on input "text" at bounding box center [222, 90] width 117 height 18
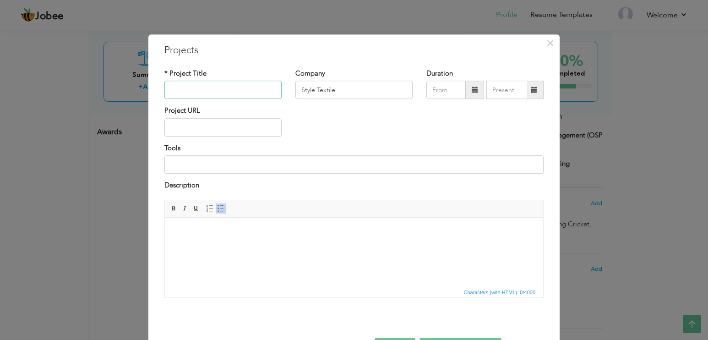
click at [210, 84] on input "text" at bounding box center [222, 90] width 117 height 18
paste input "Network Installation"
drag, startPoint x: 245, startPoint y: 88, endPoint x: 238, endPoint y: 94, distance: 9.1
click at [238, 94] on input "Network Installation" at bounding box center [222, 90] width 117 height 18
click at [232, 83] on input "Network Installation" at bounding box center [222, 90] width 117 height 18
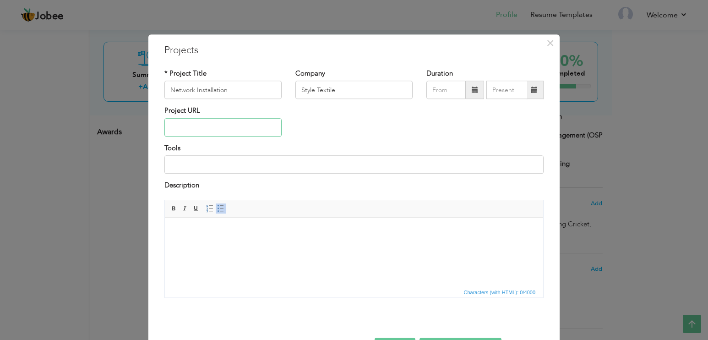
click at [238, 119] on input "text" at bounding box center [222, 127] width 117 height 18
click at [235, 245] on html at bounding box center [354, 231] width 378 height 28
click at [282, 245] on html at bounding box center [354, 231] width 378 height 28
click at [205, 302] on div "Rich Text Editor, projectEditor Editor toolbars Basic Styles Bold Italic Underl…" at bounding box center [353, 252] width 393 height 105
click at [245, 245] on html at bounding box center [354, 231] width 378 height 28
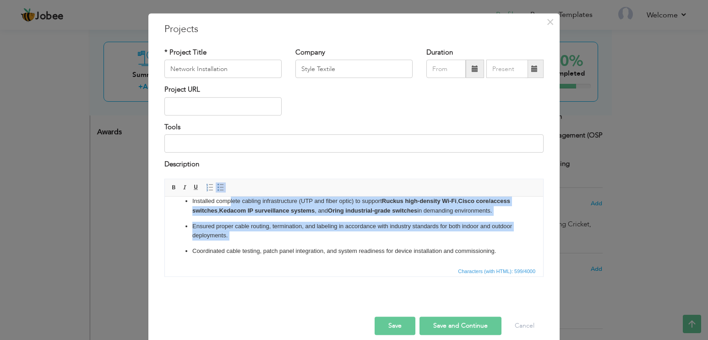
scroll to position [32, 0]
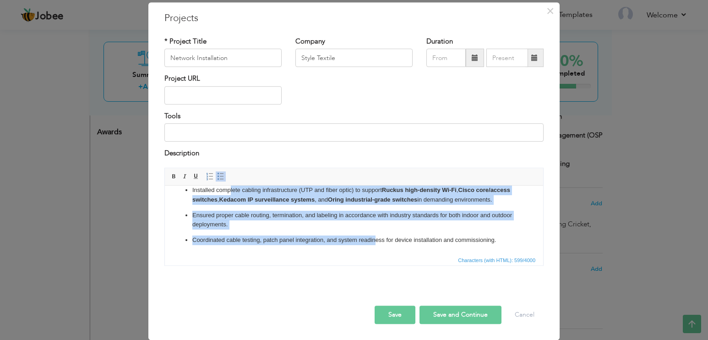
drag, startPoint x: 231, startPoint y: 202, endPoint x: 373, endPoint y: 204, distance: 142.8
click at [373, 236] on ul "Installed complete cabling infrastructure (UTP and fiber optic) to support Ruck…" at bounding box center [354, 214] width 360 height 59
click at [421, 233] on ul "Installed complete cabling infrastructure (UTP and fiber optic) to support Ruck…" at bounding box center [354, 214] width 360 height 59
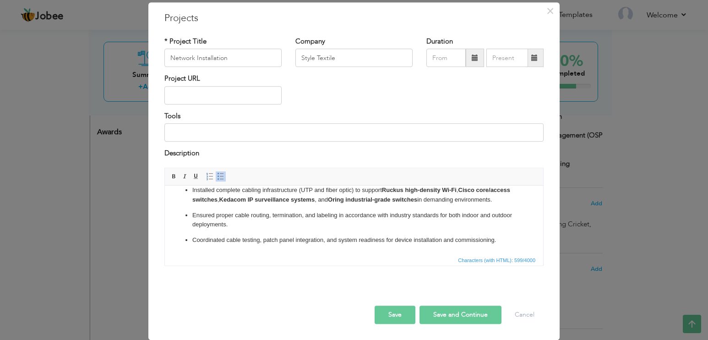
click at [418, 238] on p "Coordinated cable testing, patch panel integration, and system readiness for de…" at bounding box center [353, 240] width 323 height 10
drag, startPoint x: 243, startPoint y: 238, endPoint x: 403, endPoint y: 236, distance: 160.2
click at [403, 236] on p "Coordinated cable testing, patch panel integration, and system readiness for de…" at bounding box center [353, 240] width 323 height 10
click at [431, 232] on ul "Installed complete cabling infrastructure (UTP and fiber optic) to support Ruck…" at bounding box center [354, 214] width 360 height 59
click at [491, 226] on p "Ensured proper cable routing, termination, and labeling in accordance with indu…" at bounding box center [353, 219] width 323 height 19
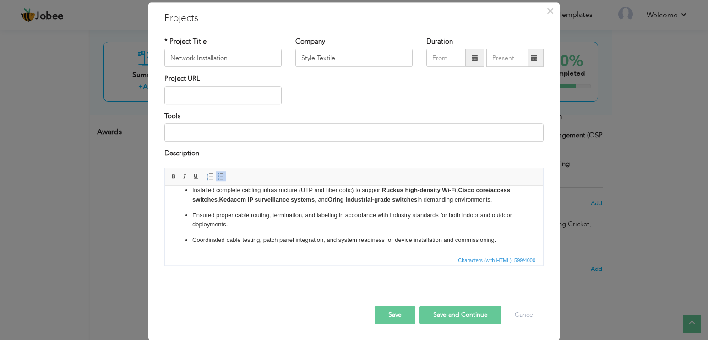
scroll to position [19, 0]
drag, startPoint x: 513, startPoint y: 241, endPoint x: 286, endPoint y: 248, distance: 226.6
click at [286, 248] on html "Installed complete cabling infrastructure (UTP and fiber optic) to support Ruck…" at bounding box center [354, 215] width 378 height 78
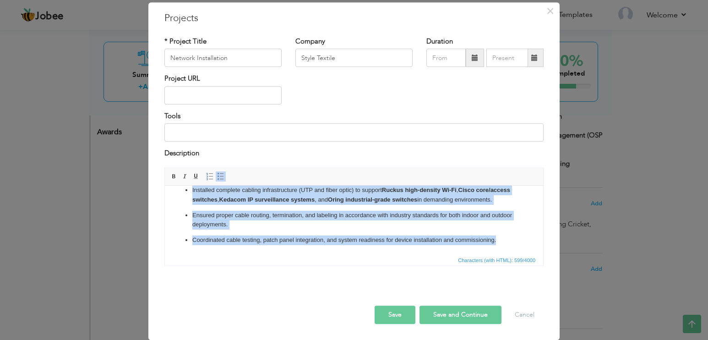
drag, startPoint x: 184, startPoint y: 199, endPoint x: 518, endPoint y: 249, distance: 337.3
click at [518, 249] on html "Installed complete cabling infrastructure (UTP and fiber optic) to support Ruck…" at bounding box center [354, 215] width 378 height 78
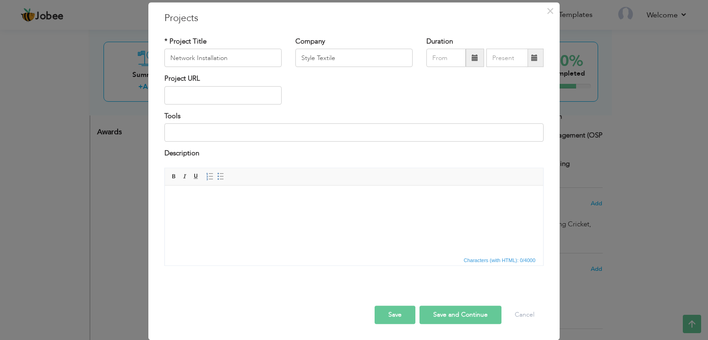
scroll to position [0, 0]
click at [318, 213] on html "​​​​​​​" at bounding box center [354, 199] width 378 height 28
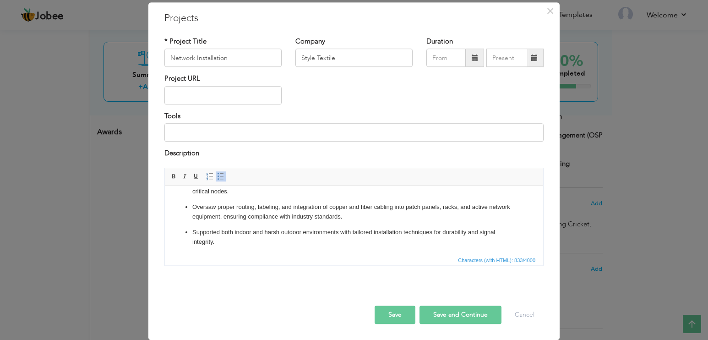
click at [395, 318] on button "Save" at bounding box center [394, 314] width 41 height 18
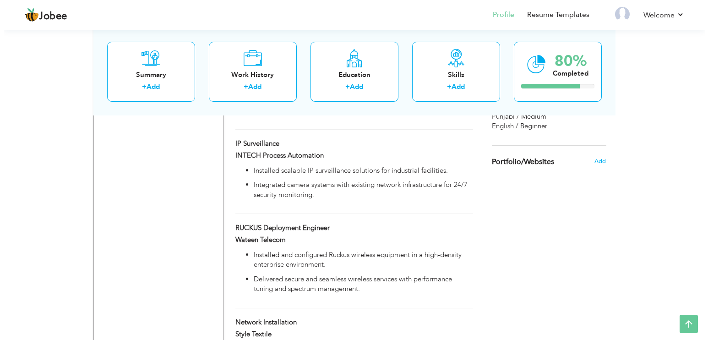
scroll to position [713, 0]
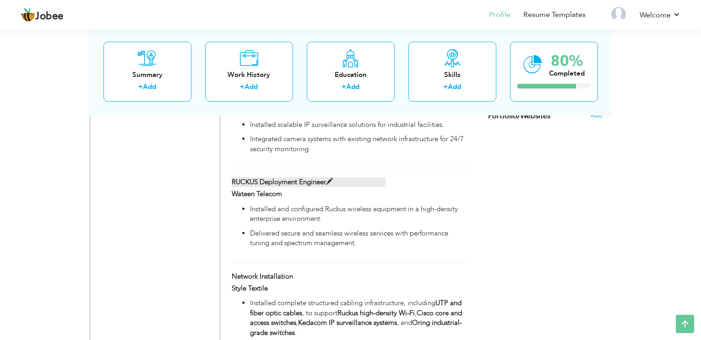
click at [331, 182] on span at bounding box center [329, 181] width 7 height 7
type input "RUCKUS Deployment Engineer"
type input "Wateen Telecom"
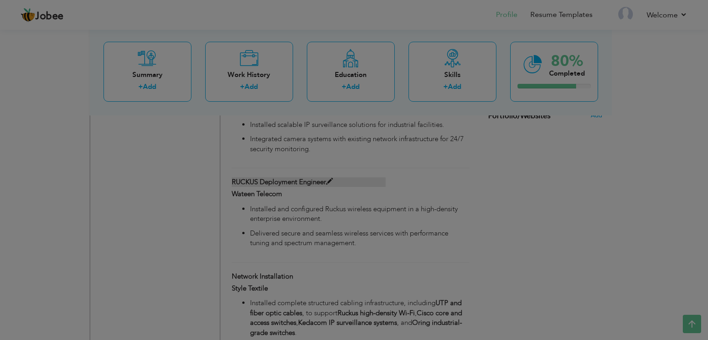
scroll to position [0, 0]
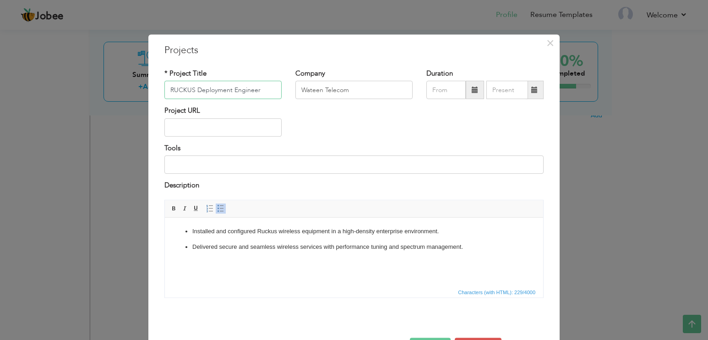
drag, startPoint x: 192, startPoint y: 91, endPoint x: 112, endPoint y: 81, distance: 80.7
click at [112, 81] on div "× Projects * Project Title RUCKUS Deployment Engineer Company Wateen Telecom Du…" at bounding box center [354, 170] width 708 height 340
drag, startPoint x: 218, startPoint y: 88, endPoint x: 189, endPoint y: 97, distance: 30.2
click at [189, 97] on input "WIFI Deployment Engineer" at bounding box center [222, 90] width 117 height 18
click at [187, 93] on input "WIFI Deployment Engineer" at bounding box center [222, 90] width 117 height 18
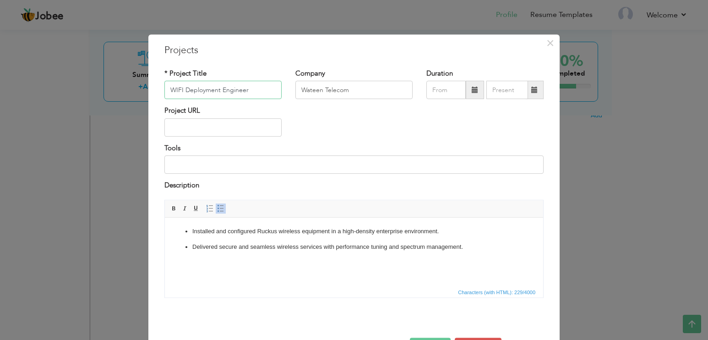
drag, startPoint x: 182, startPoint y: 88, endPoint x: 288, endPoint y: 85, distance: 105.7
click at [288, 85] on div "* Project Title WIFI Deployment Engineer Company Wateen Telecom Duration" at bounding box center [353, 87] width 393 height 37
click at [228, 86] on input "WIFI" at bounding box center [222, 90] width 117 height 18
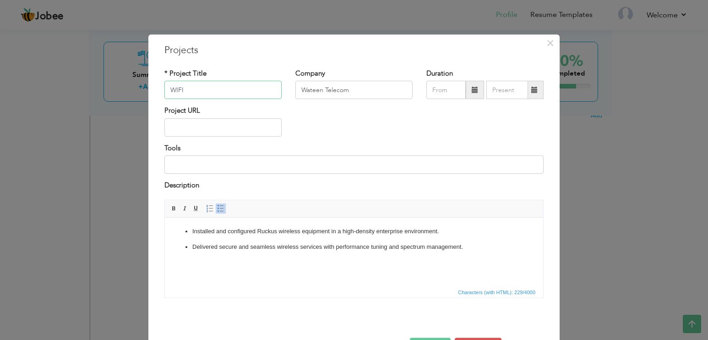
click at [228, 86] on input "WIFI" at bounding box center [222, 90] width 117 height 18
type input "Wifi Installation"
click at [367, 88] on input "Wateen Telecom" at bounding box center [353, 90] width 117 height 18
click at [260, 92] on input "Wifi Installation" at bounding box center [222, 90] width 117 height 18
click at [358, 86] on input "Wateen Telecom" at bounding box center [353, 90] width 117 height 18
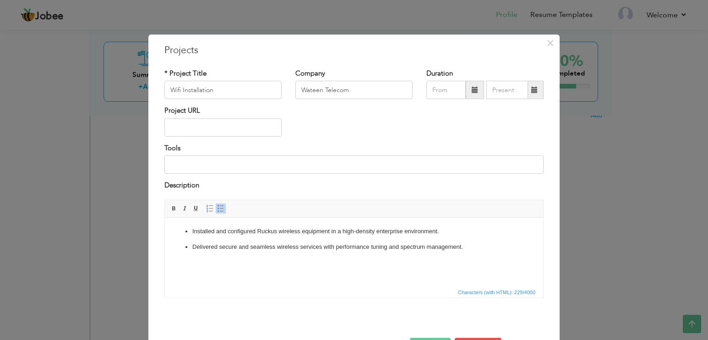
click at [286, 239] on ul "Installed and configured Ruckus wireless equipment in a high-density enterprise…" at bounding box center [354, 238] width 360 height 25
click at [183, 229] on ul "Installed and configured Ruckus wireless equipment in a high-density enterprise…" at bounding box center [354, 238] width 360 height 25
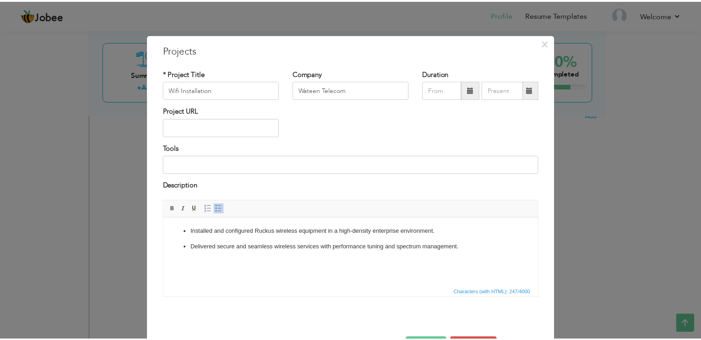
scroll to position [32, 0]
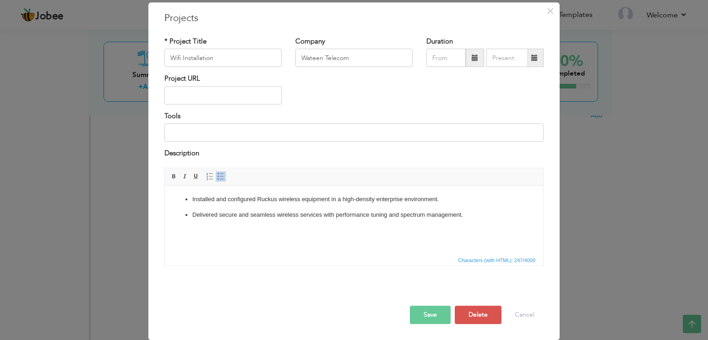
click at [430, 311] on button "Save" at bounding box center [430, 314] width 41 height 18
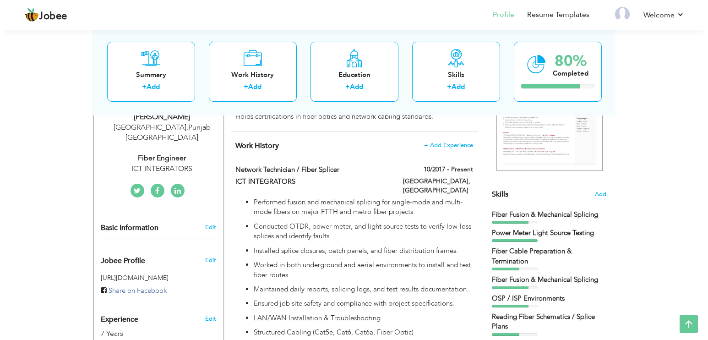
scroll to position [209, 0]
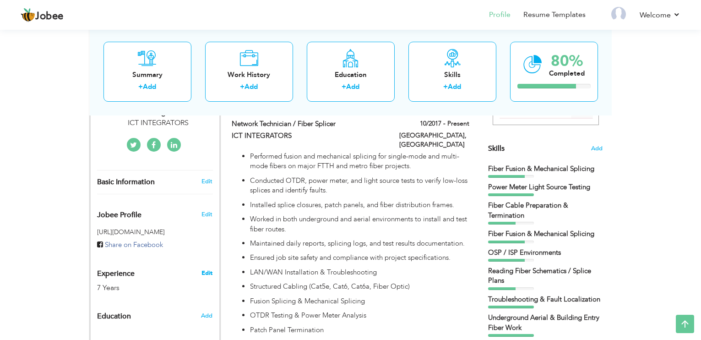
click at [210, 269] on link "Edit" at bounding box center [206, 273] width 11 height 8
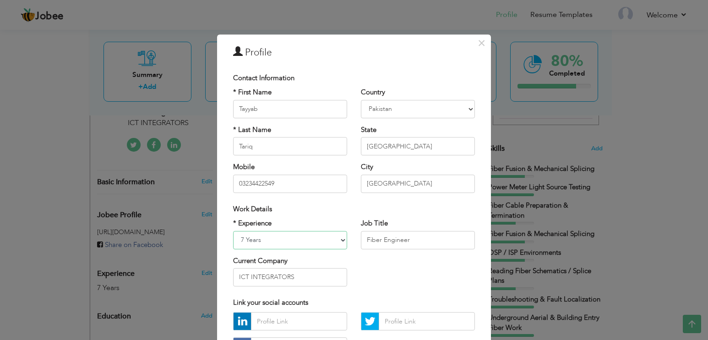
click at [330, 243] on select "Entry Level Less than 1 Year 1 Year 2 Years 3 Years 4 Years 5 Years 6 Years 7 Y…" at bounding box center [290, 240] width 114 height 18
select select "number:10"
click at [233, 231] on select "Entry Level Less than 1 Year 1 Year 2 Years 3 Years 4 Years 5 Years 6 Years 7 Y…" at bounding box center [290, 240] width 114 height 18
click at [428, 238] on input "Fiber Engineer" at bounding box center [418, 240] width 114 height 18
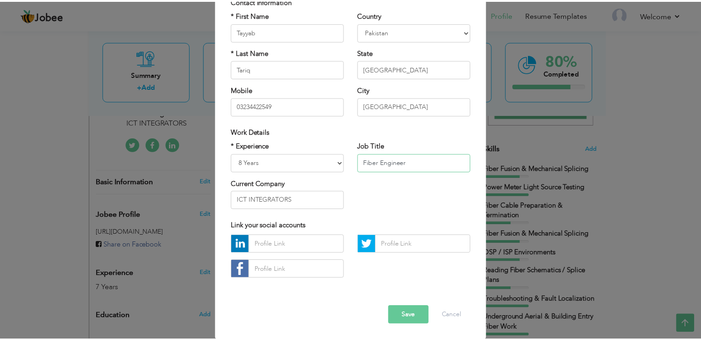
scroll to position [78, 0]
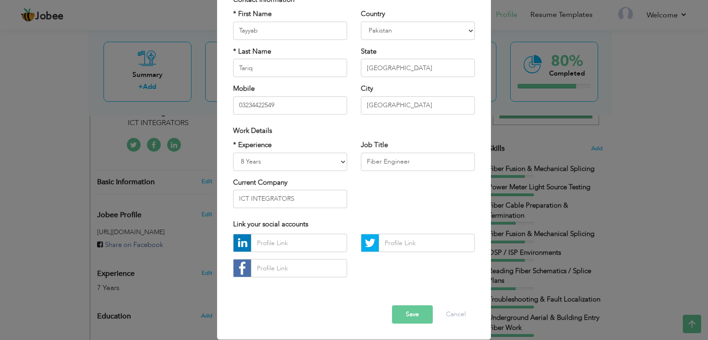
click at [409, 312] on button "Save" at bounding box center [412, 314] width 41 height 18
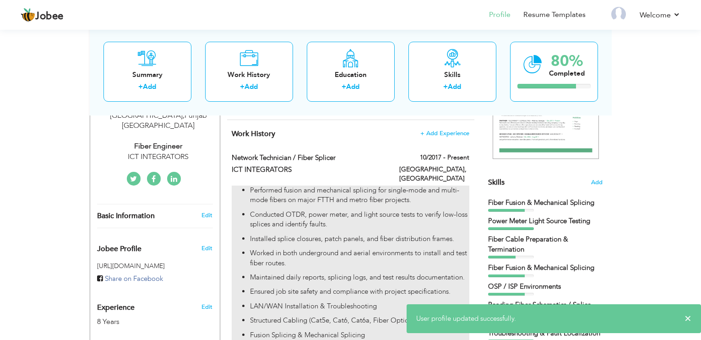
scroll to position [117, 0]
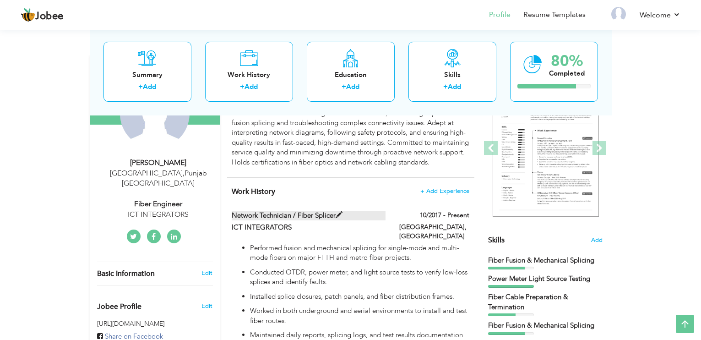
click at [338, 218] on span at bounding box center [338, 214] width 7 height 7
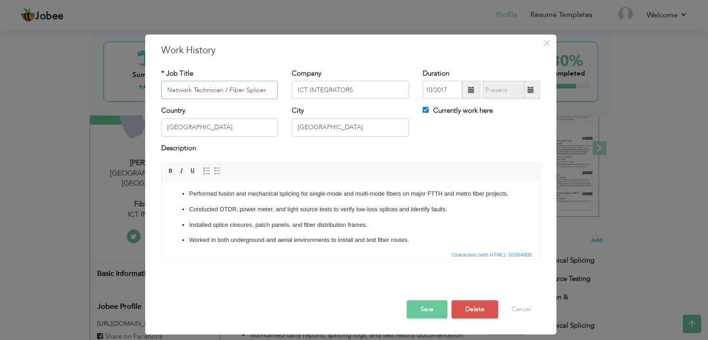
click at [256, 88] on input "Network Technician / Fiber Splicer" at bounding box center [219, 90] width 117 height 18
drag, startPoint x: 256, startPoint y: 88, endPoint x: 240, endPoint y: 97, distance: 17.8
click at [230, 100] on div "* Job Title Network Technician / Fiber Splicer" at bounding box center [219, 87] width 131 height 37
drag, startPoint x: 266, startPoint y: 92, endPoint x: 159, endPoint y: 89, distance: 107.1
click at [159, 89] on div "* Job Title Network Technician / Fiber Splicer" at bounding box center [219, 87] width 131 height 37
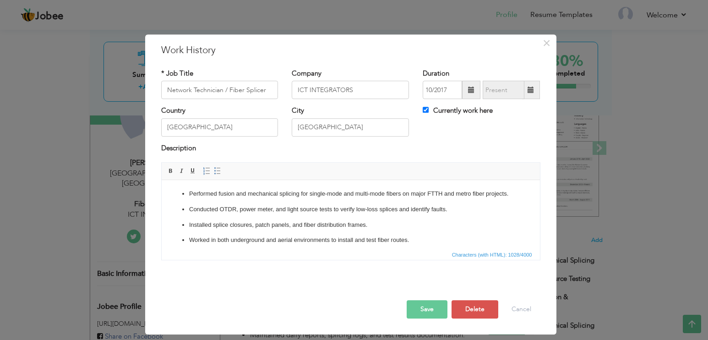
click at [257, 65] on div "* Job Title Network Technician / Fiber Splicer Company ICT INTEGRATORS Duration…" at bounding box center [350, 168] width 393 height 212
click at [524, 308] on button "Cancel" at bounding box center [521, 309] width 38 height 18
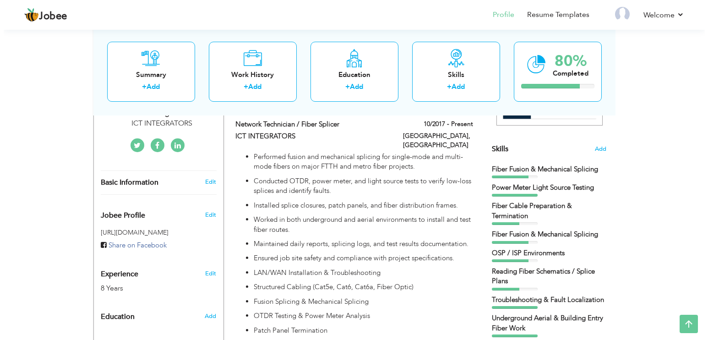
scroll to position [209, 0]
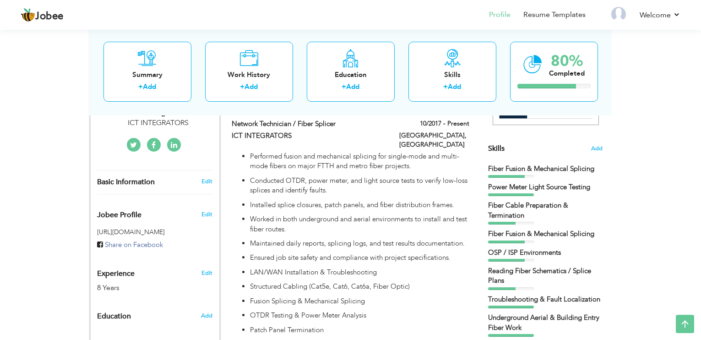
click at [210, 259] on div "Edit" at bounding box center [209, 270] width 22 height 22
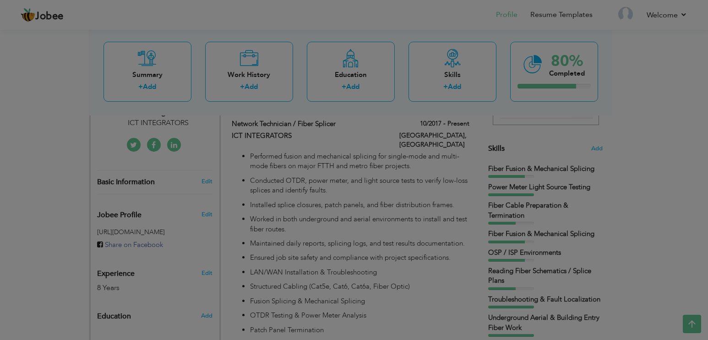
scroll to position [0, 0]
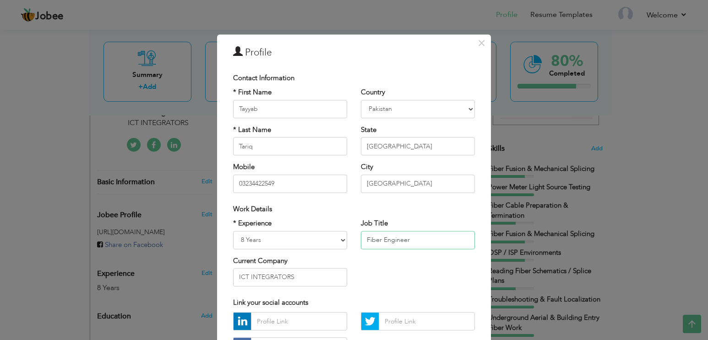
drag, startPoint x: 415, startPoint y: 238, endPoint x: 351, endPoint y: 240, distance: 64.1
click at [354, 240] on div "Job Title Fiber Engineer" at bounding box center [418, 236] width 128 height 37
paste input "Network Technician / Fiber Splic"
type input "Network Technician / Fiber Splicer"
click at [409, 262] on div "* Experience Entry Level Less than 1 Year 1 Year 2 Years 3 Years 4 Years 5 Year…" at bounding box center [353, 255] width 255 height 75
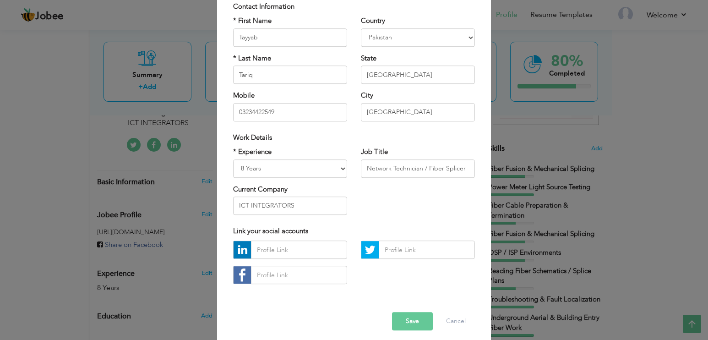
scroll to position [78, 0]
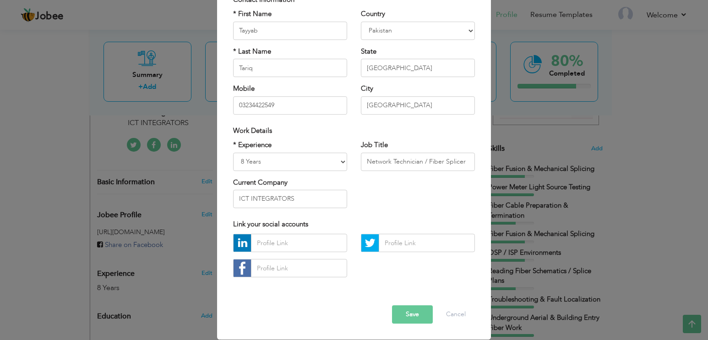
click at [416, 310] on button "Save" at bounding box center [412, 314] width 41 height 18
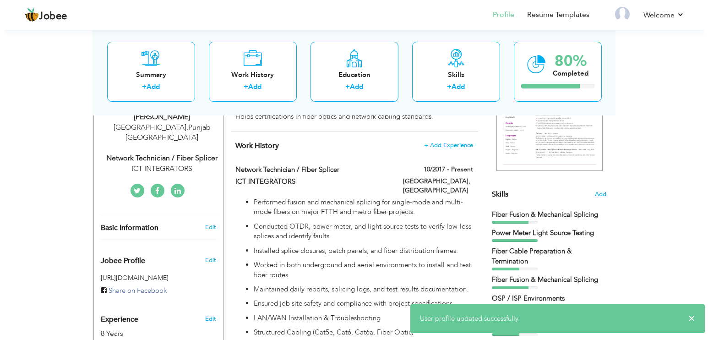
scroll to position [209, 0]
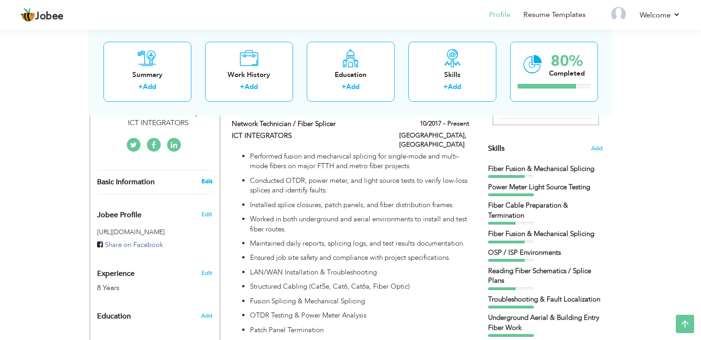
click at [209, 177] on link "Edit" at bounding box center [206, 181] width 11 height 8
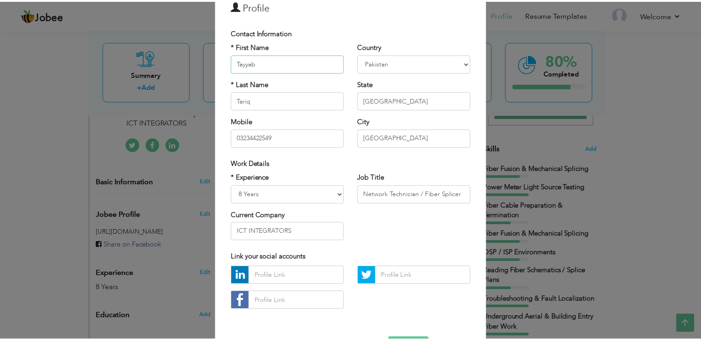
scroll to position [78, 0]
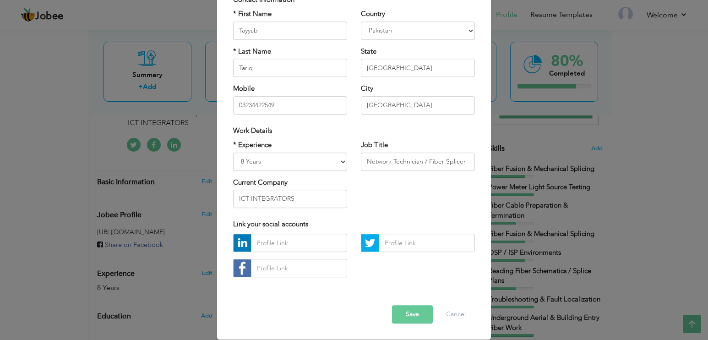
click at [408, 314] on button "Save" at bounding box center [412, 314] width 41 height 18
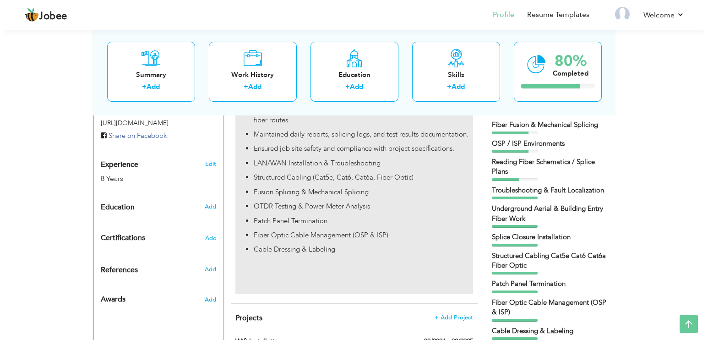
scroll to position [458, 0]
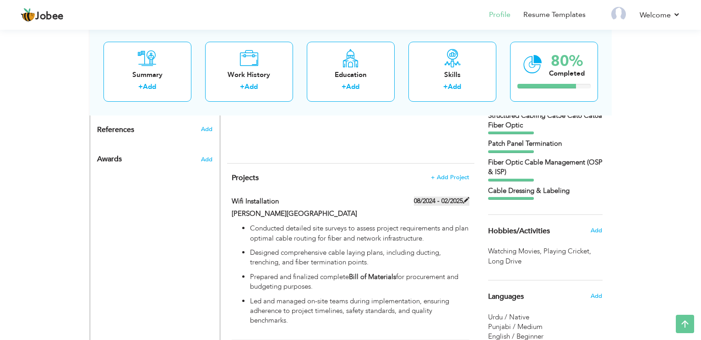
click at [452, 203] on label "08/2024 - 02/2025" at bounding box center [441, 200] width 55 height 9
type input "[PERSON_NAME][GEOGRAPHIC_DATA]"
type input "08/2024"
type input "02/2025"
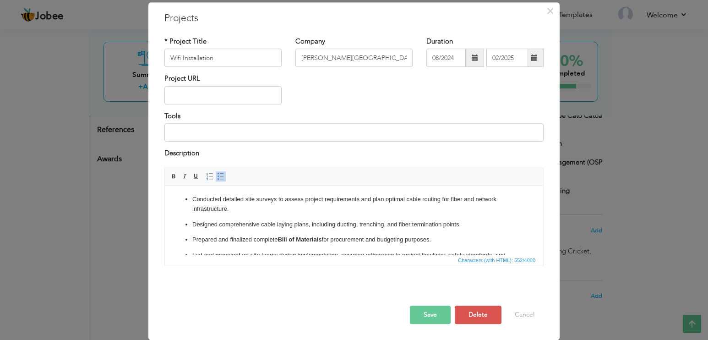
scroll to position [0, 0]
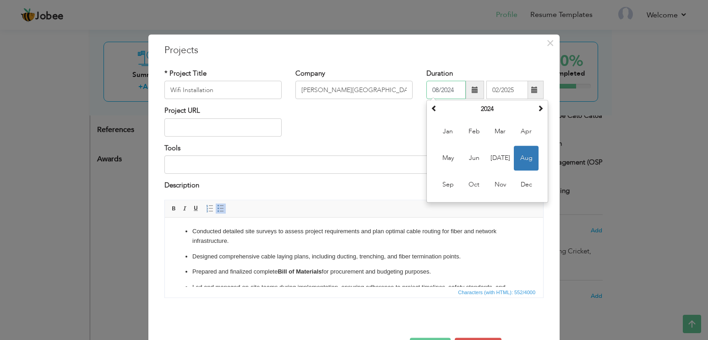
drag, startPoint x: 426, startPoint y: 90, endPoint x: 463, endPoint y: 91, distance: 37.1
click at [463, 91] on div "08/2024 August 2024 Su Mo Tu We Th Fr Sa 28 29 30 31 1 2 3 4 5 6 7 8 9 10 11 12…" at bounding box center [484, 90] width 117 height 18
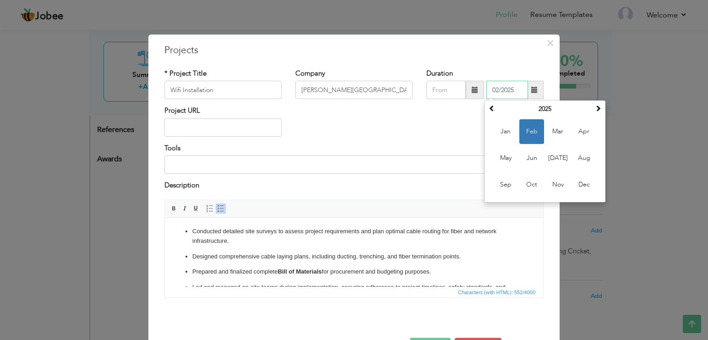
drag, startPoint x: 488, startPoint y: 89, endPoint x: 513, endPoint y: 88, distance: 25.6
click at [513, 88] on input "02/2025" at bounding box center [507, 90] width 42 height 18
click at [445, 135] on div "Project URL" at bounding box center [353, 124] width 393 height 37
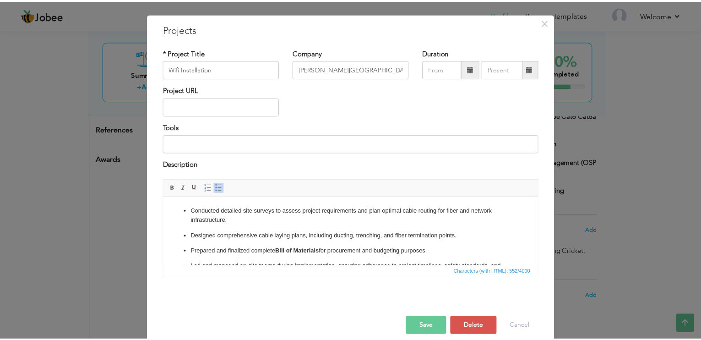
scroll to position [32, 0]
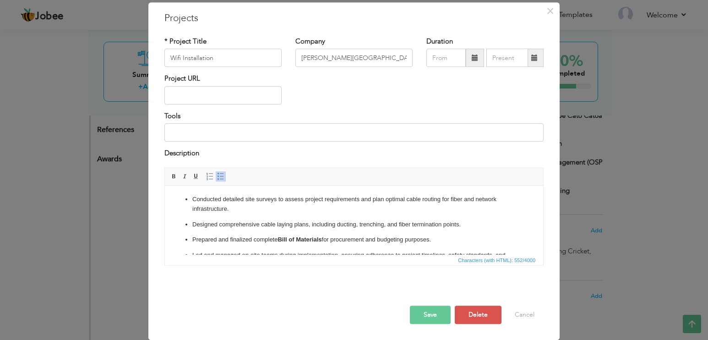
click at [434, 318] on button "Save" at bounding box center [430, 314] width 41 height 18
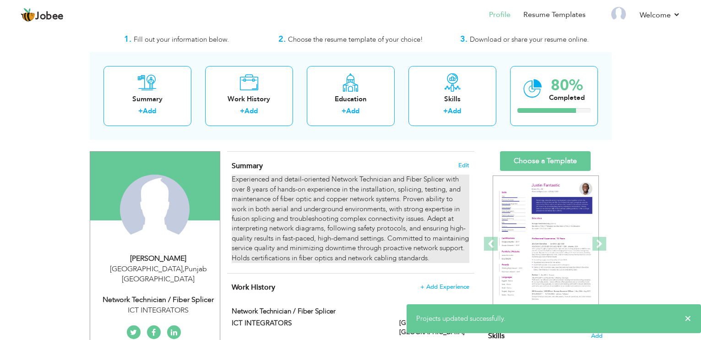
scroll to position [0, 0]
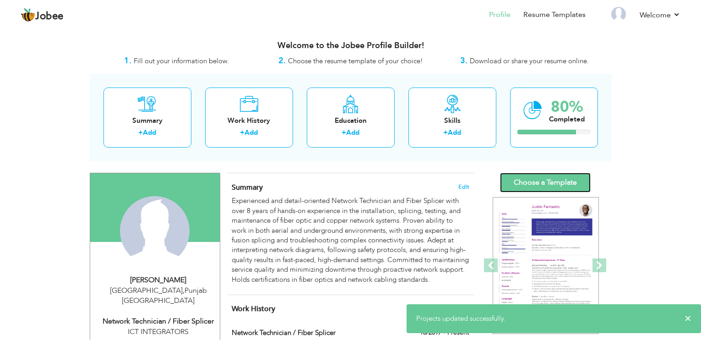
click at [540, 185] on link "Choose a Template" at bounding box center [545, 183] width 91 height 20
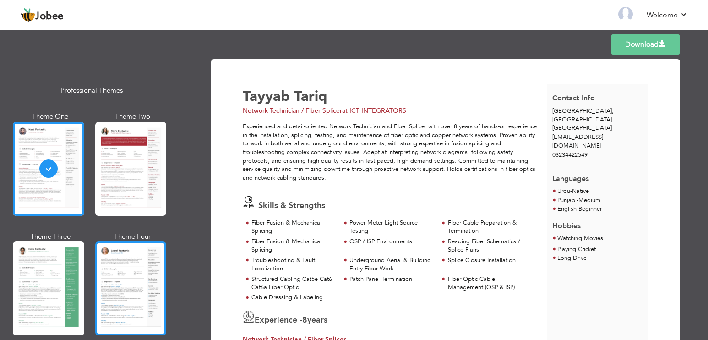
click at [129, 273] on div at bounding box center [130, 288] width 71 height 94
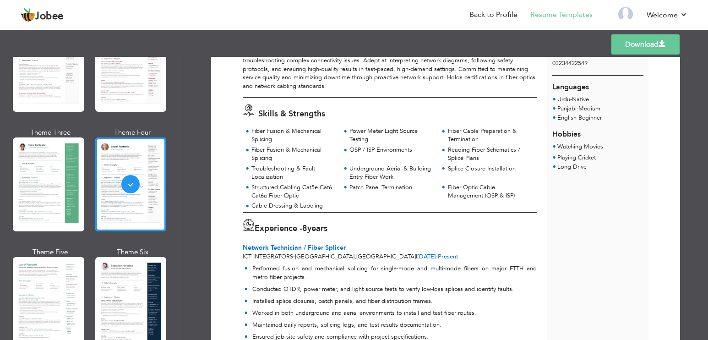
scroll to position [183, 0]
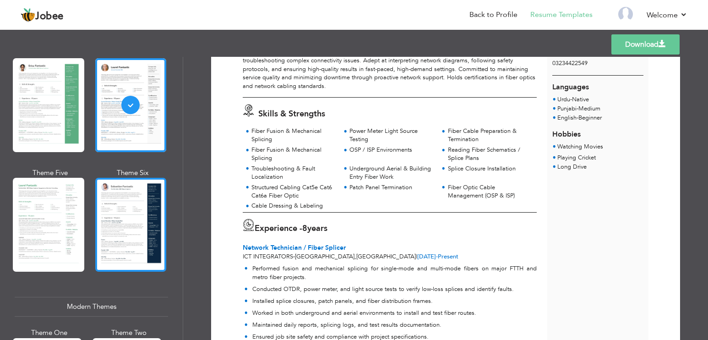
click at [116, 219] on div at bounding box center [130, 225] width 71 height 94
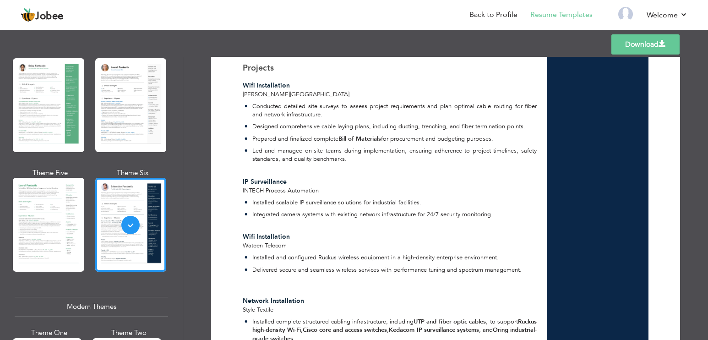
scroll to position [616, 0]
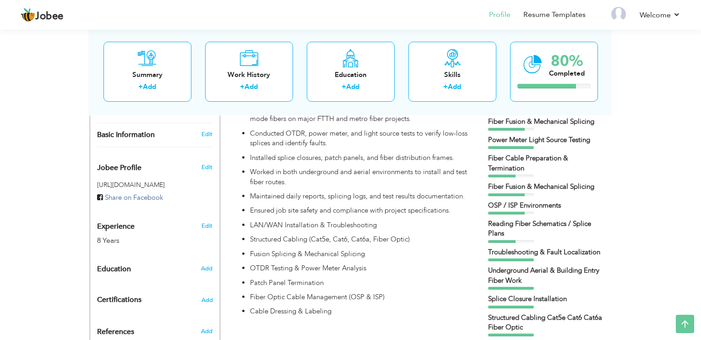
scroll to position [320, 0]
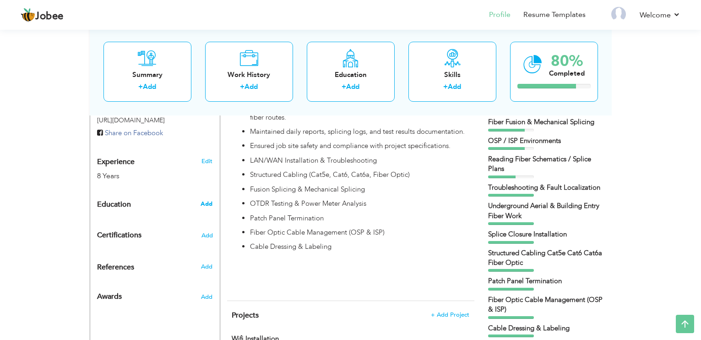
click at [209, 200] on span "Add" at bounding box center [206, 204] width 12 height 8
radio input "true"
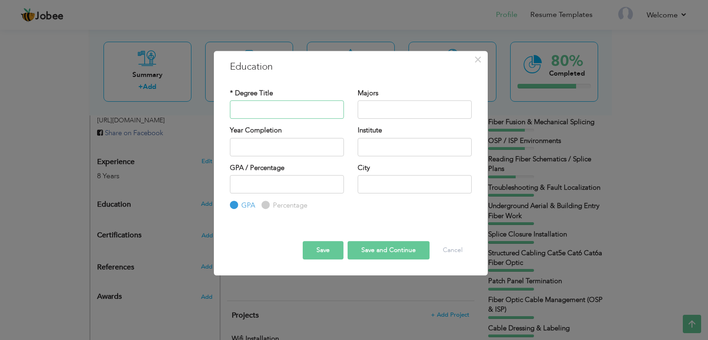
click at [280, 109] on input "text" at bounding box center [287, 109] width 114 height 18
type input "Matric"
click at [376, 109] on input "text" at bounding box center [414, 109] width 114 height 18
type input "Arts"
click at [301, 157] on div "Year Completion" at bounding box center [287, 143] width 128 height 37
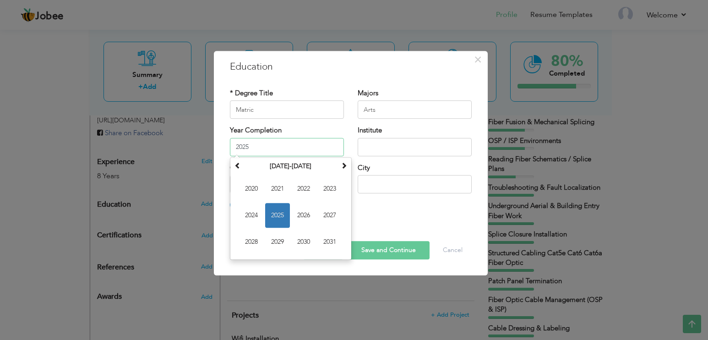
click at [304, 149] on input "2025" at bounding box center [287, 147] width 114 height 18
click at [238, 164] on span at bounding box center [237, 165] width 6 height 6
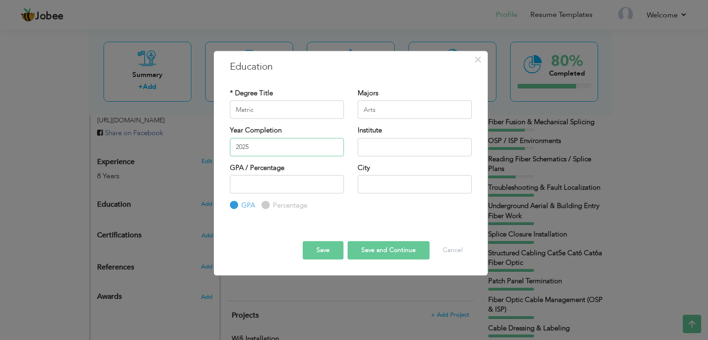
click at [298, 145] on input "2025" at bounding box center [287, 147] width 114 height 18
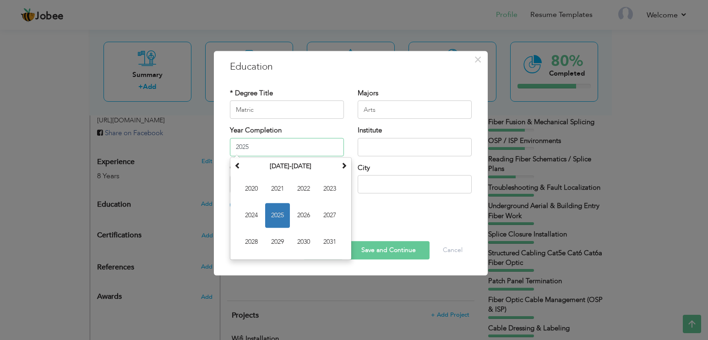
click at [298, 145] on input "2025" at bounding box center [287, 147] width 114 height 18
click at [242, 169] on th at bounding box center [237, 166] width 11 height 14
click at [306, 215] on span "2016" at bounding box center [303, 215] width 25 height 25
type input "2016"
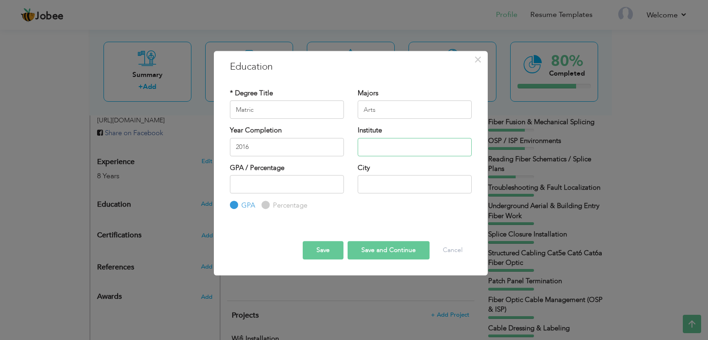
click at [405, 148] on input "text" at bounding box center [414, 147] width 114 height 18
type input "[PERSON_NAME]-i-[GEOGRAPHIC_DATA] [GEOGRAPHIC_DATA]."
click at [297, 183] on input "number" at bounding box center [287, 184] width 114 height 18
type input "50"
click at [262, 208] on input "Percentage" at bounding box center [264, 205] width 6 height 6
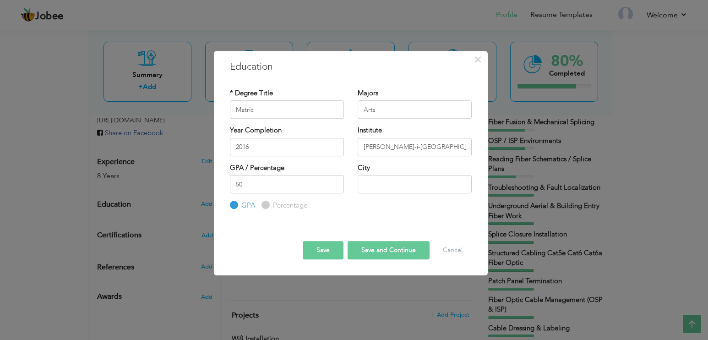
radio input "true"
click at [382, 182] on input "text" at bounding box center [414, 184] width 114 height 18
type input "[GEOGRAPHIC_DATA]"
click at [373, 248] on button "Save and Continue" at bounding box center [388, 250] width 82 height 18
radio input "true"
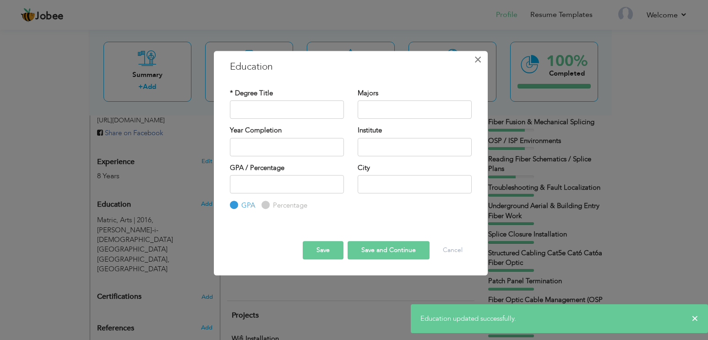
click at [477, 59] on span "×" at bounding box center [478, 59] width 8 height 16
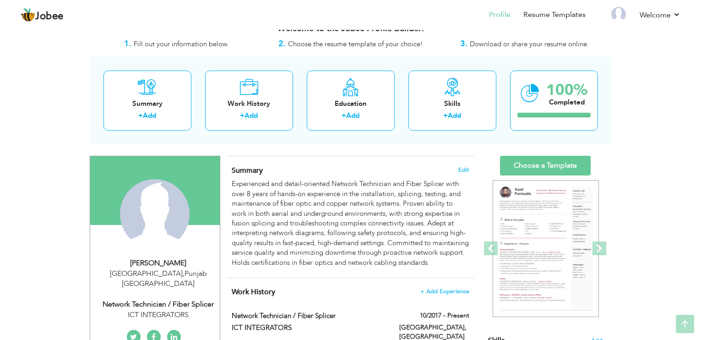
scroll to position [0, 0]
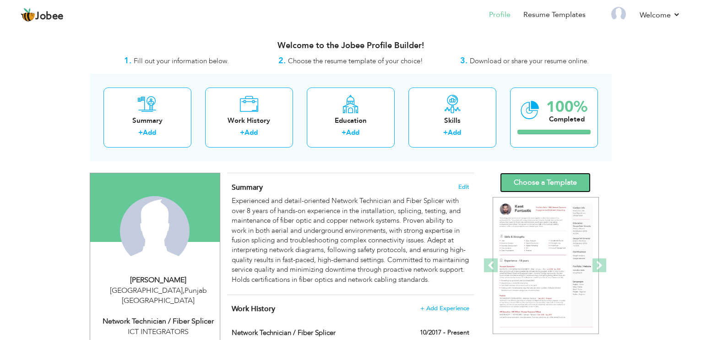
click at [556, 181] on link "Choose a Template" at bounding box center [545, 183] width 91 height 20
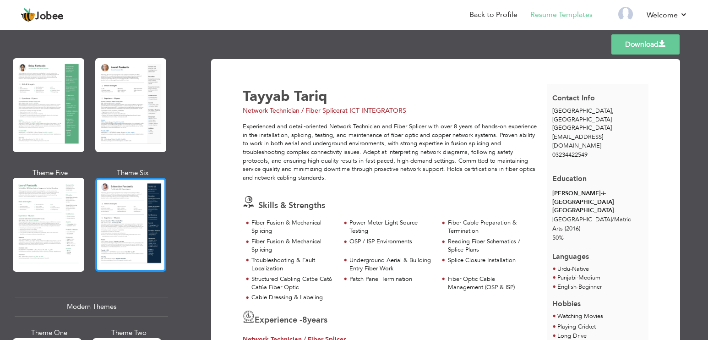
scroll to position [229, 0]
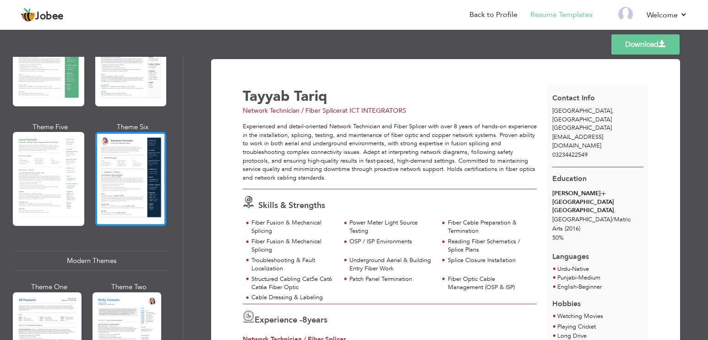
click at [129, 171] on div at bounding box center [130, 179] width 71 height 94
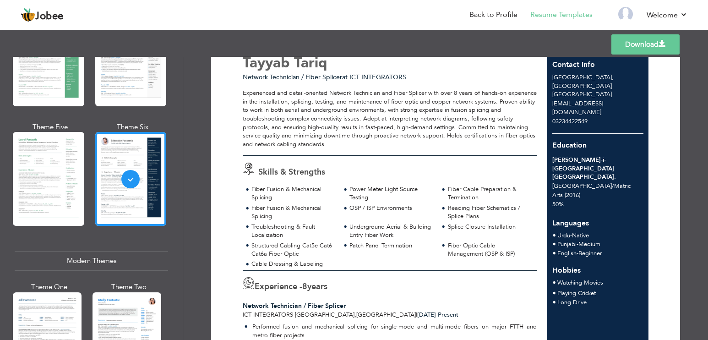
scroll to position [0, 0]
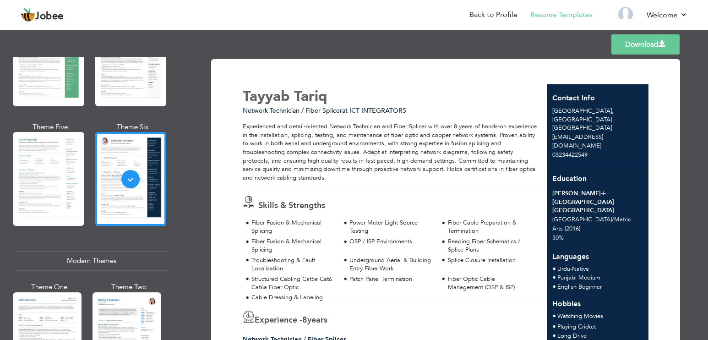
click at [650, 43] on link "Download" at bounding box center [645, 44] width 68 height 20
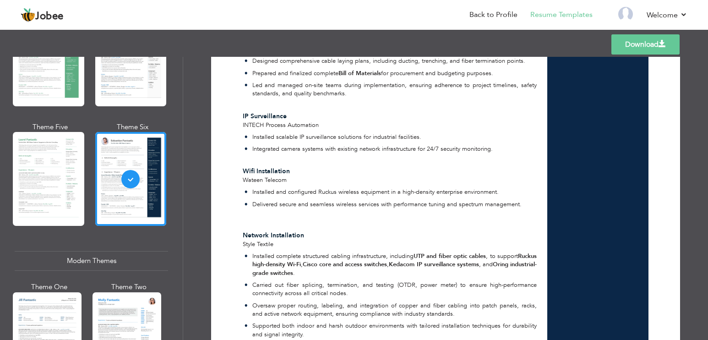
scroll to position [616, 0]
